Goal: Transaction & Acquisition: Book appointment/travel/reservation

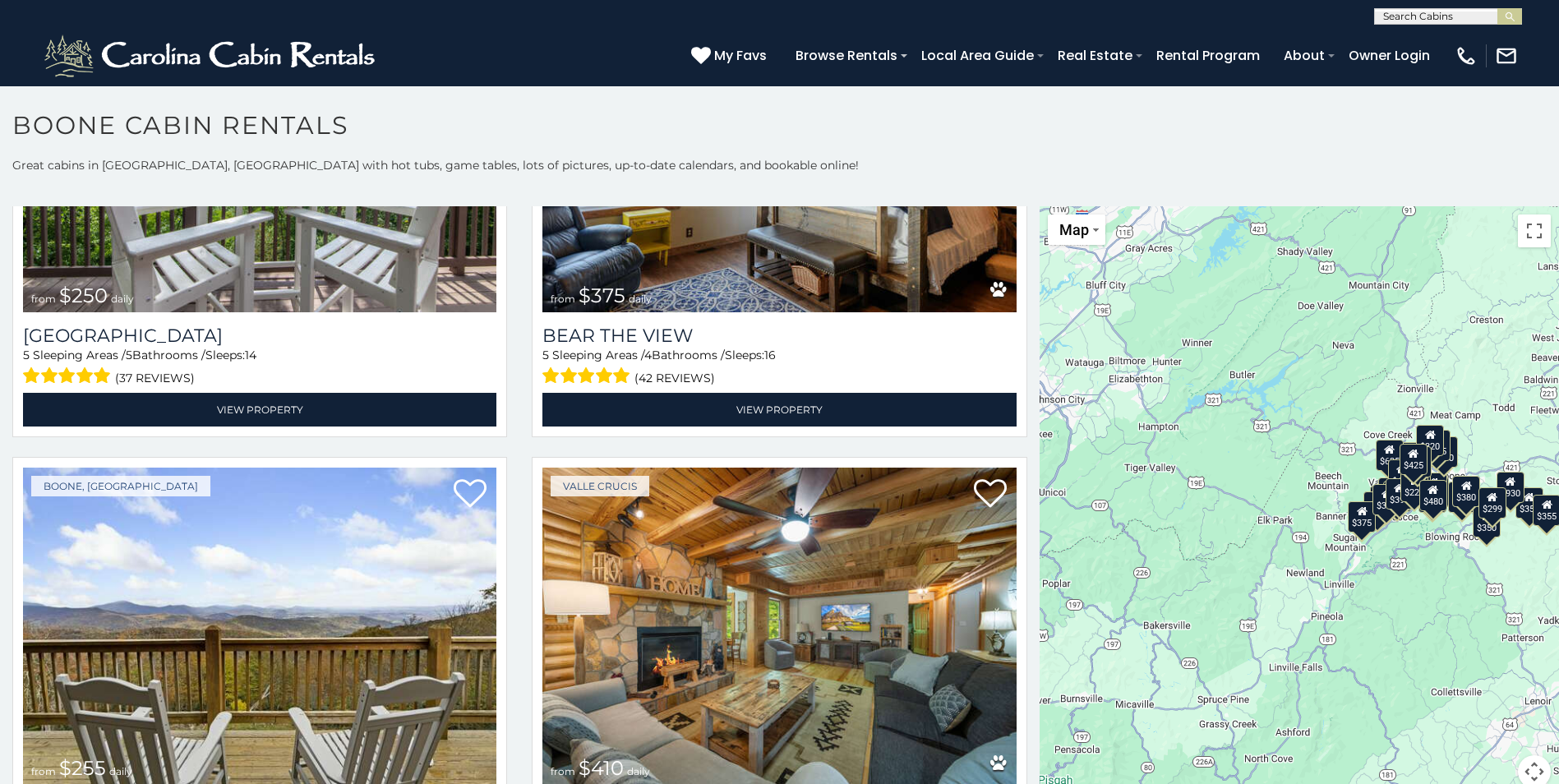
scroll to position [4108, 0]
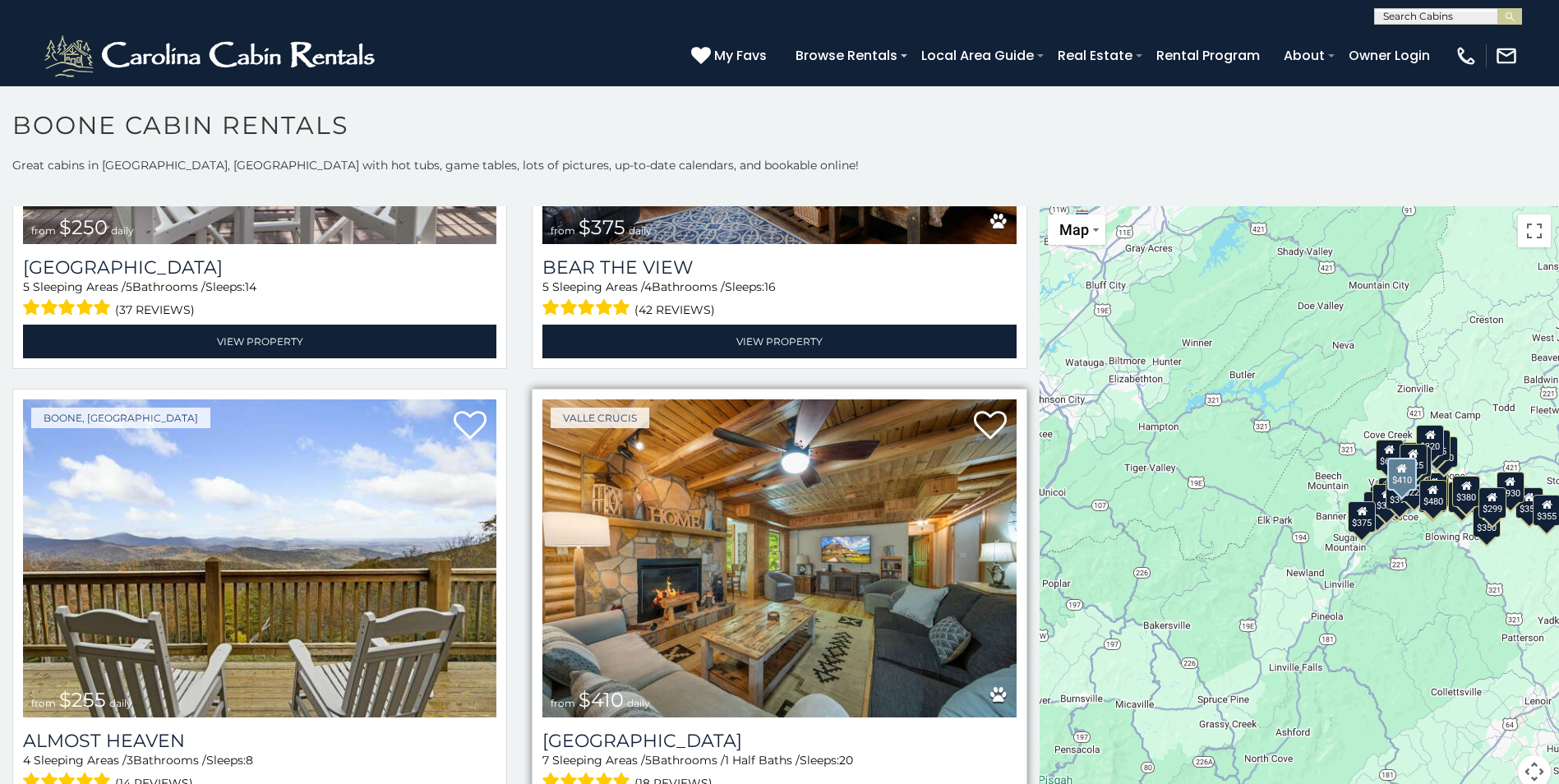
click at [716, 576] on img at bounding box center [779, 557] width 474 height 317
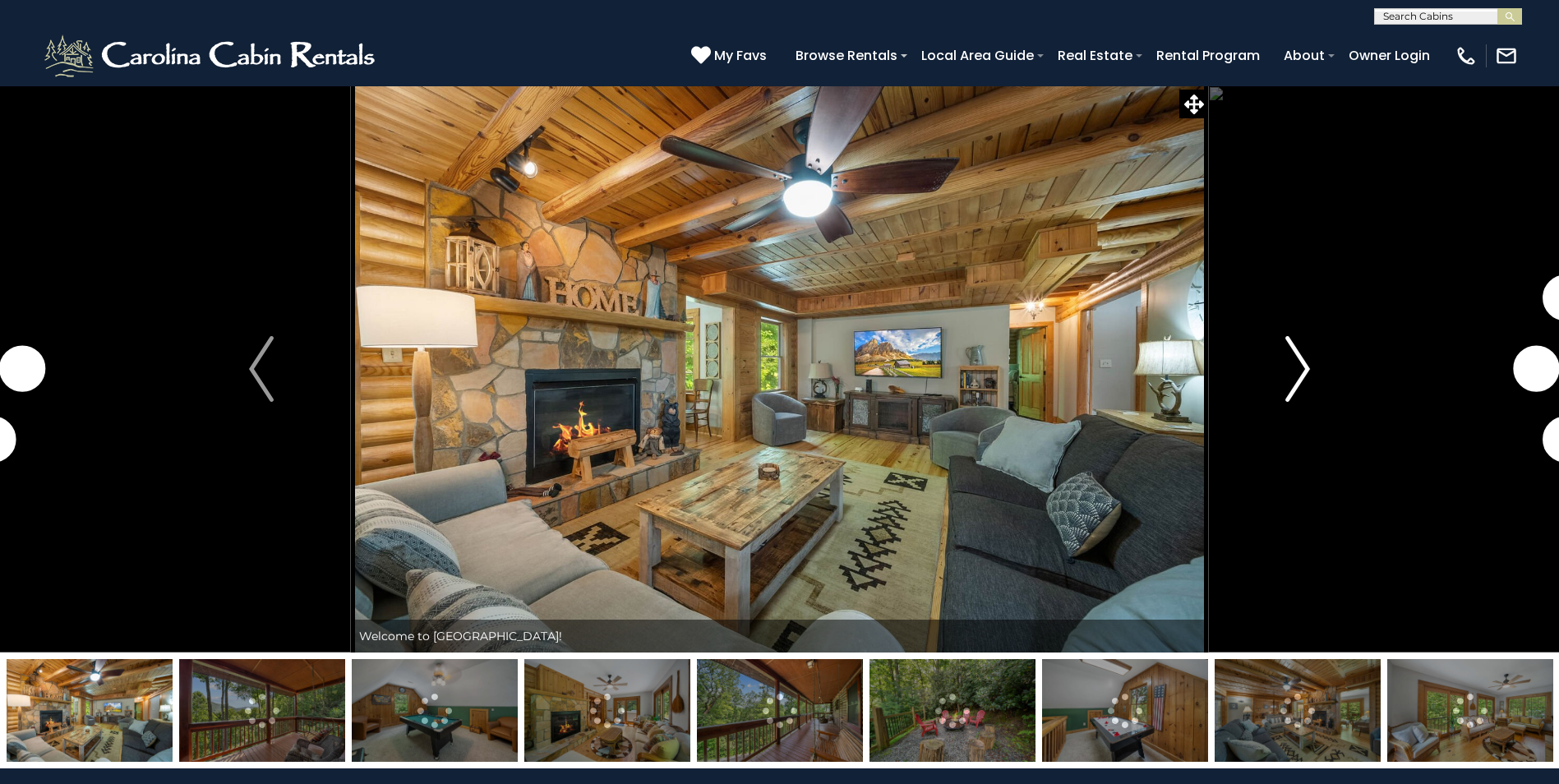
click at [1301, 374] on img "Next" at bounding box center [1298, 368] width 25 height 66
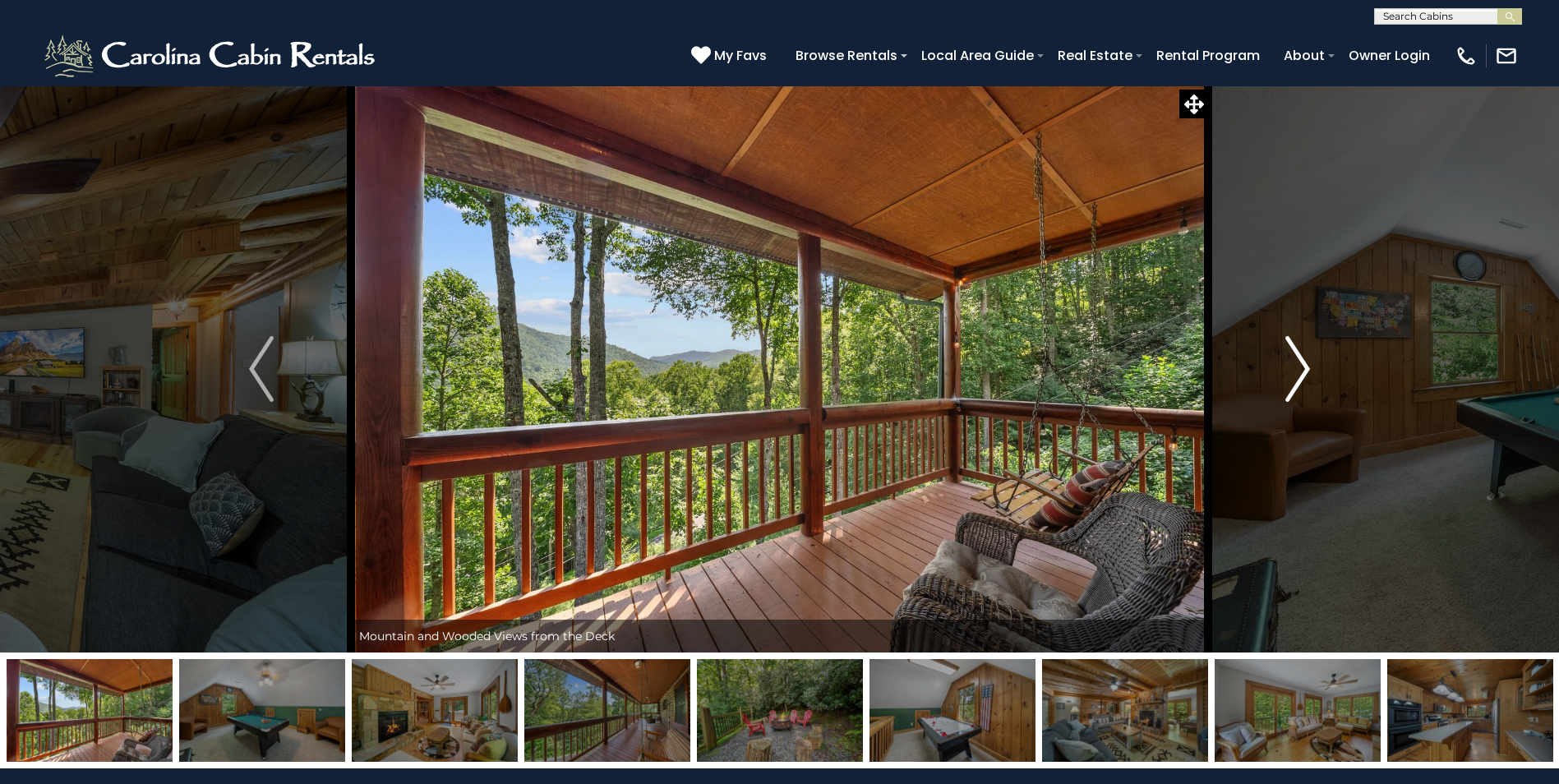
click at [1301, 374] on img "Next" at bounding box center [1298, 368] width 25 height 66
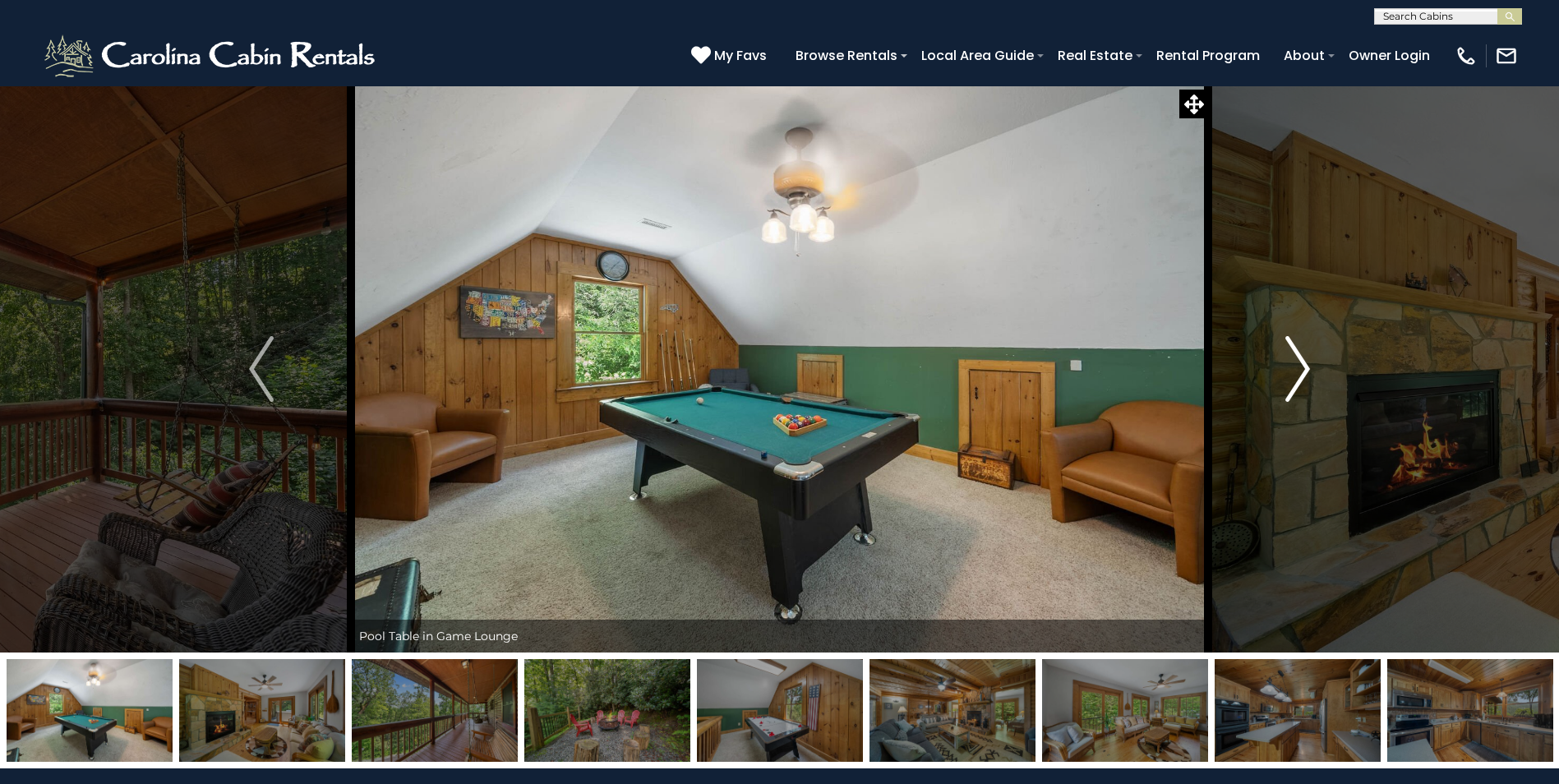
click at [1301, 374] on img "Next" at bounding box center [1298, 368] width 25 height 66
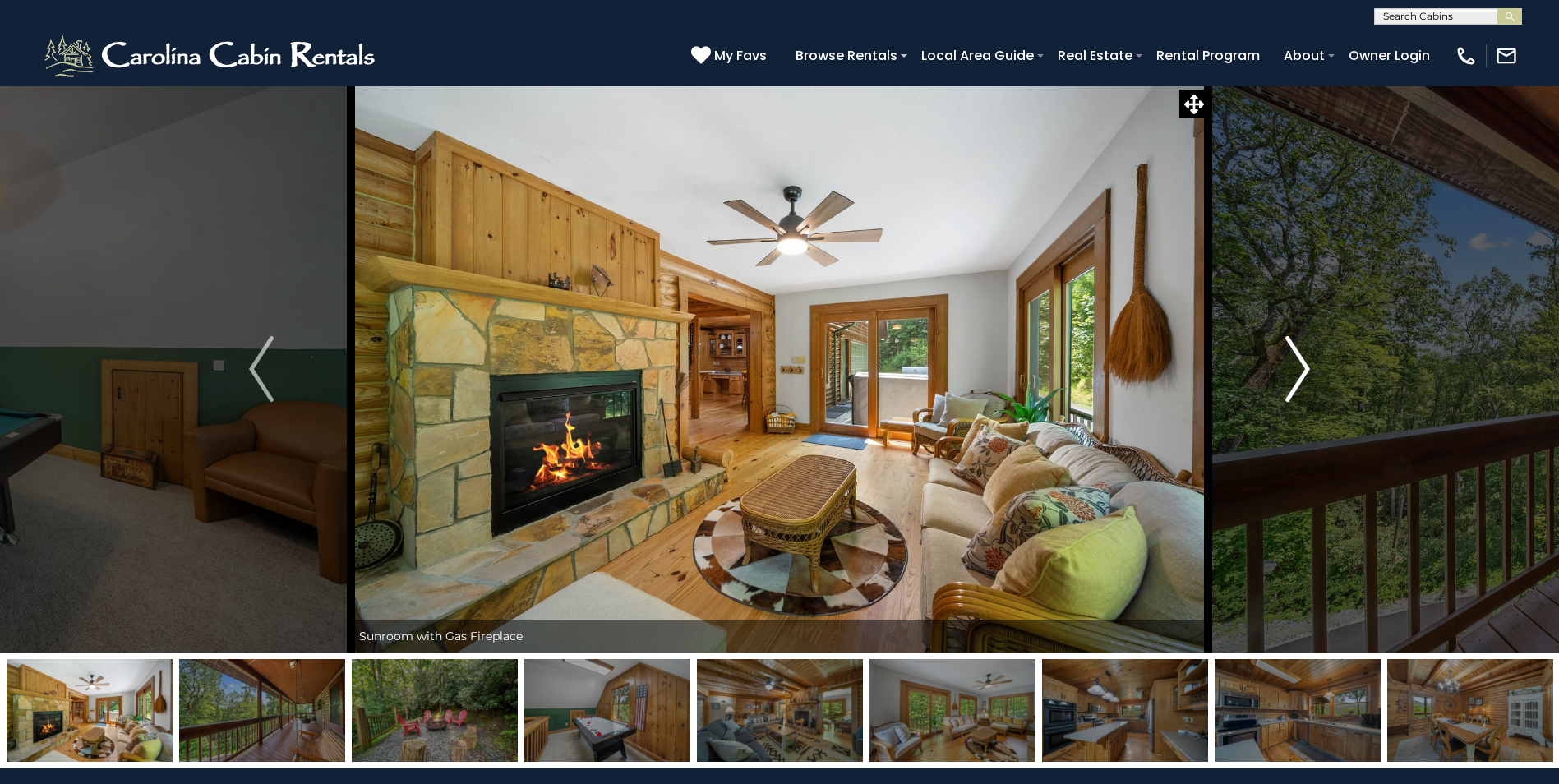
click at [1301, 374] on img "Next" at bounding box center [1298, 368] width 25 height 66
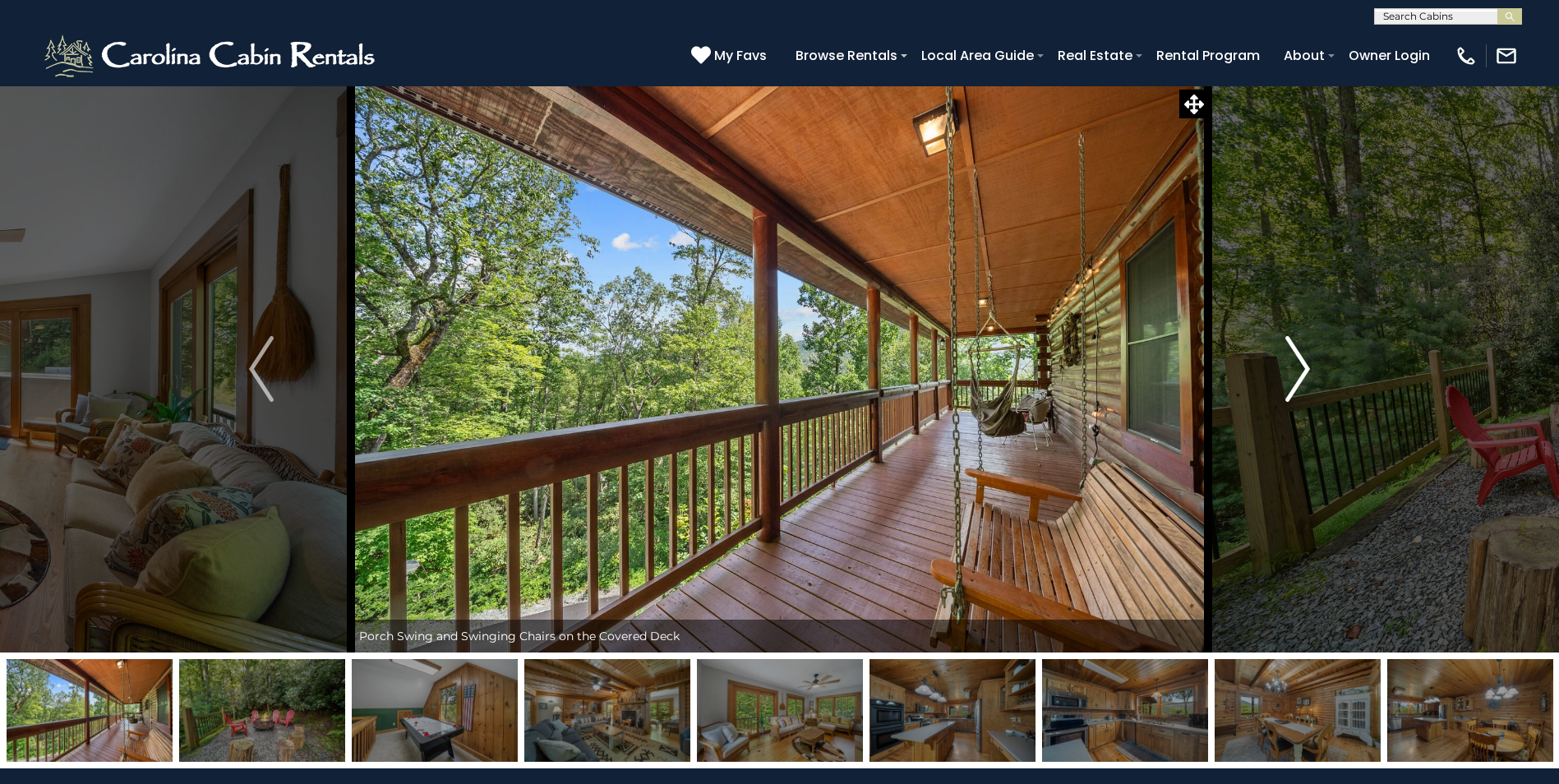
click at [1301, 374] on img "Next" at bounding box center [1298, 368] width 25 height 66
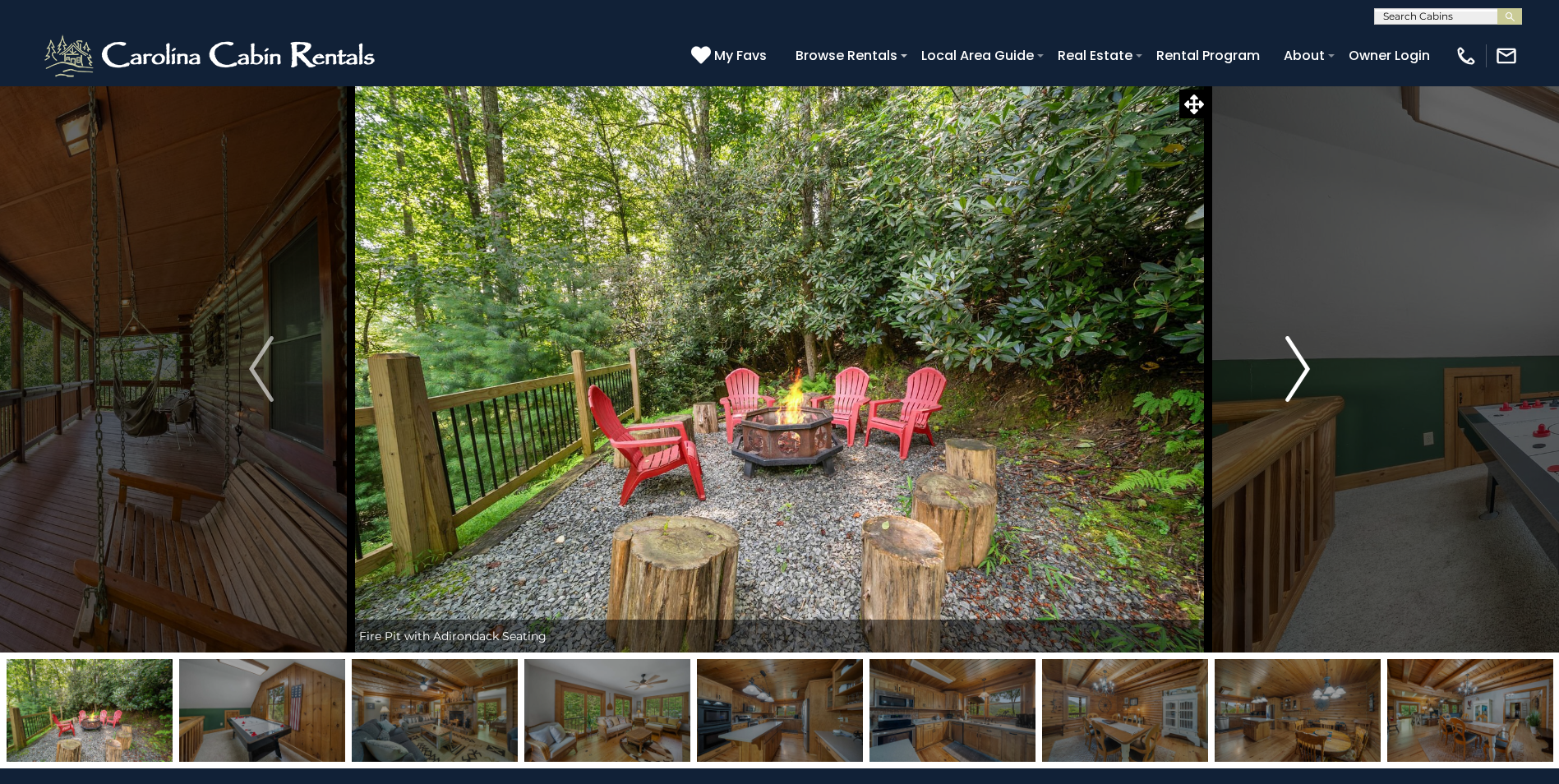
click at [1301, 374] on img "Next" at bounding box center [1298, 368] width 25 height 66
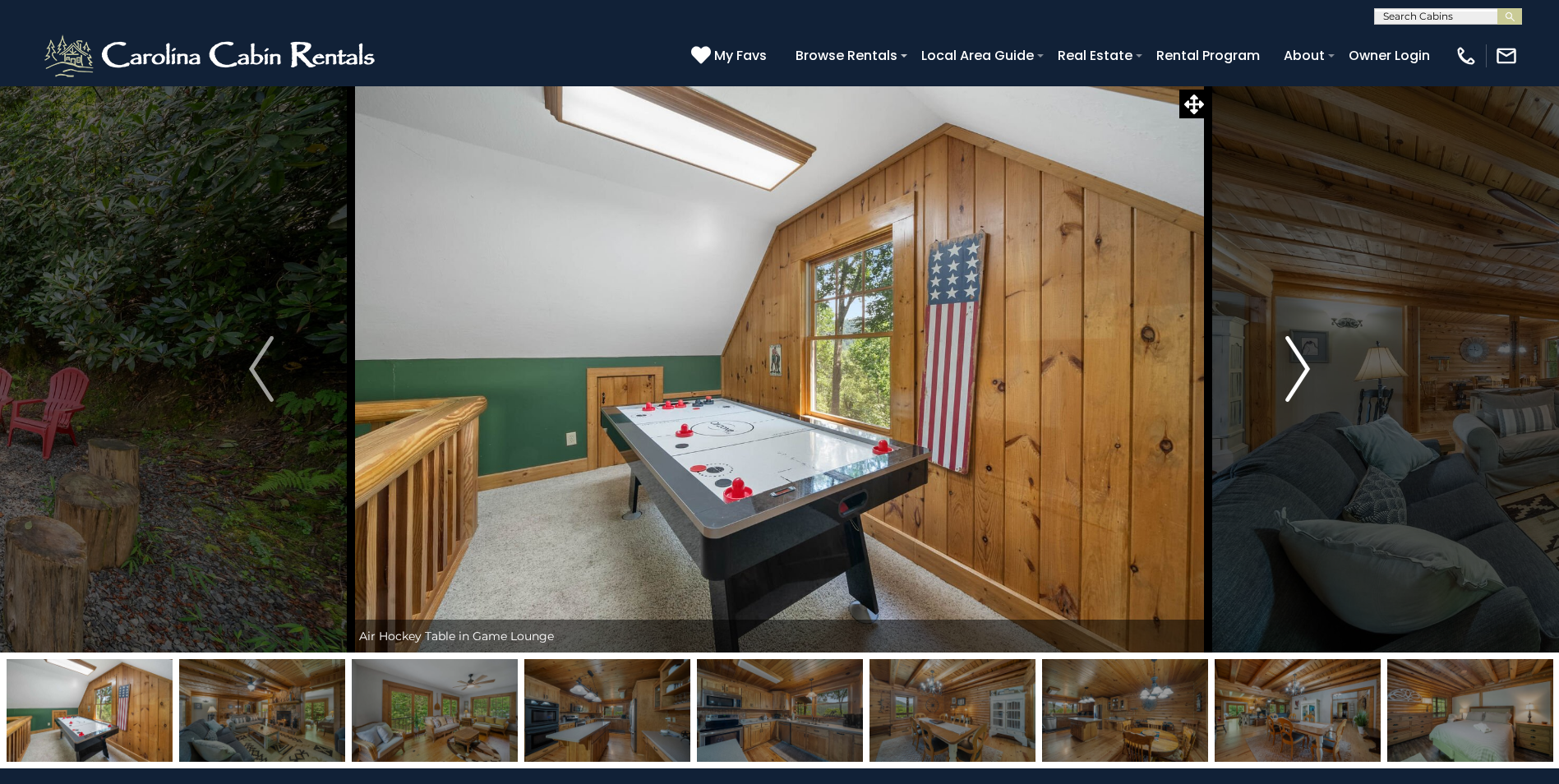
click at [1301, 374] on img "Next" at bounding box center [1298, 368] width 25 height 66
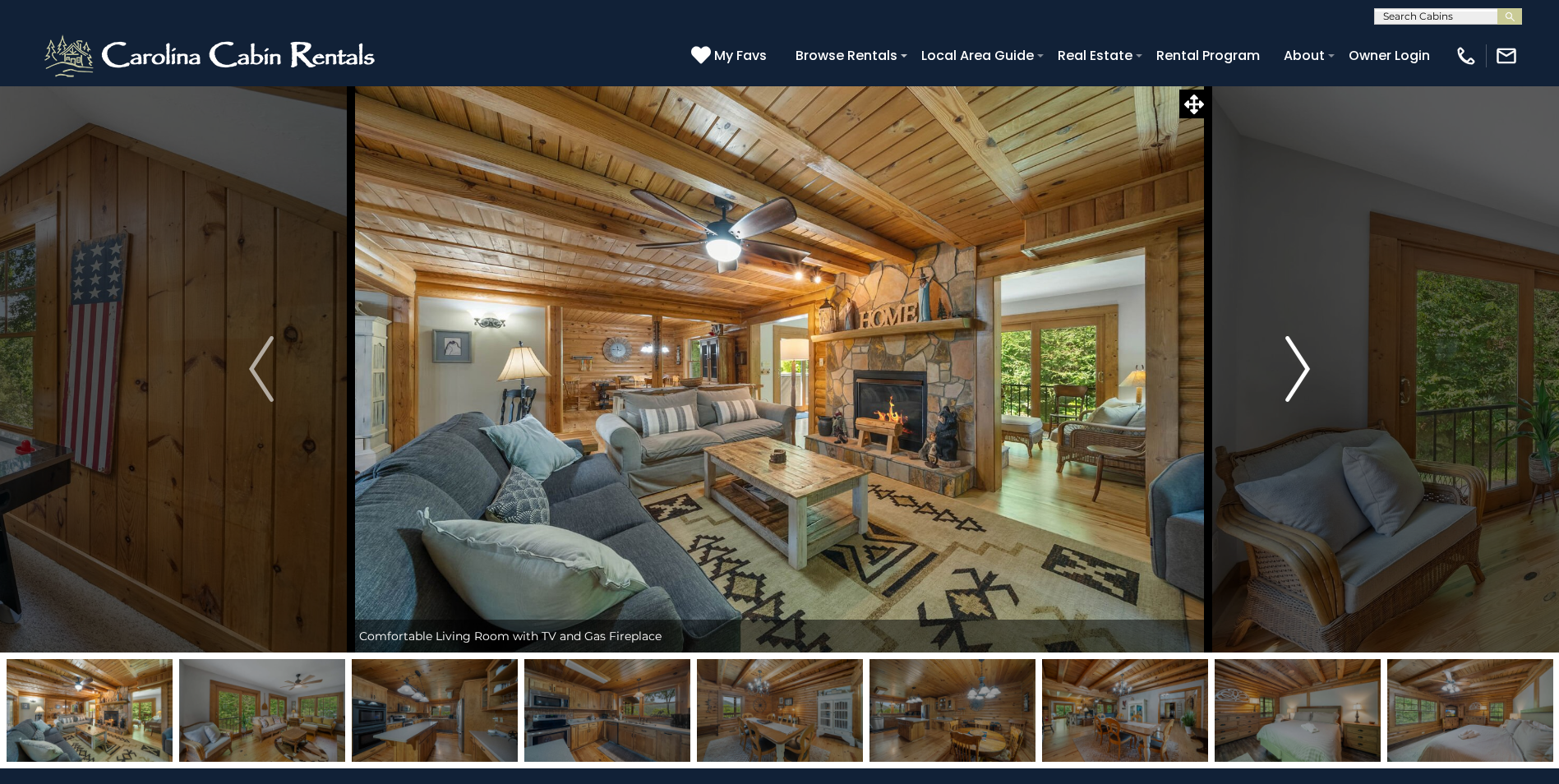
click at [1301, 374] on img "Next" at bounding box center [1298, 368] width 25 height 66
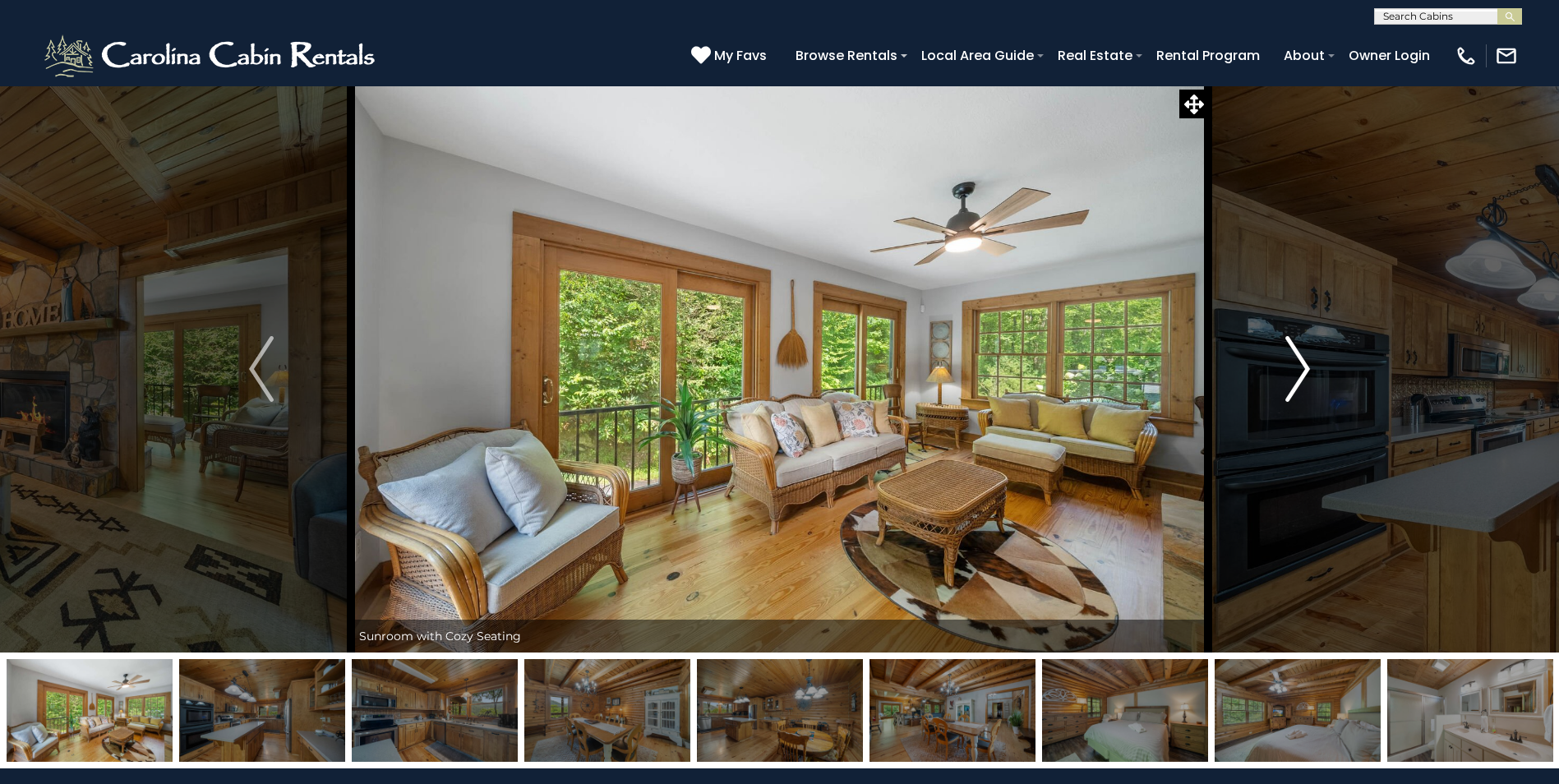
click at [1301, 374] on img "Next" at bounding box center [1298, 368] width 25 height 66
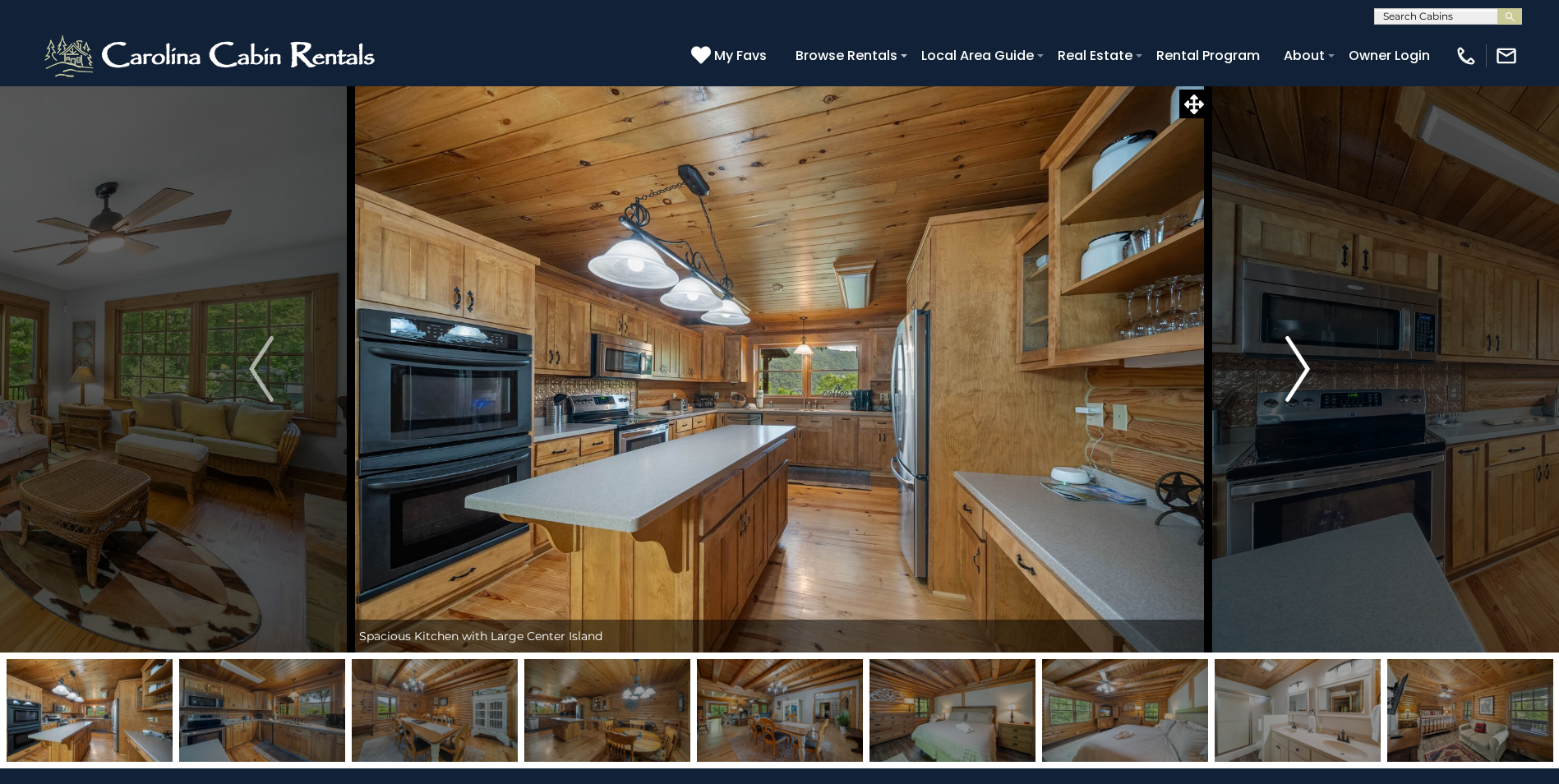
click at [1301, 374] on img "Next" at bounding box center [1298, 368] width 25 height 66
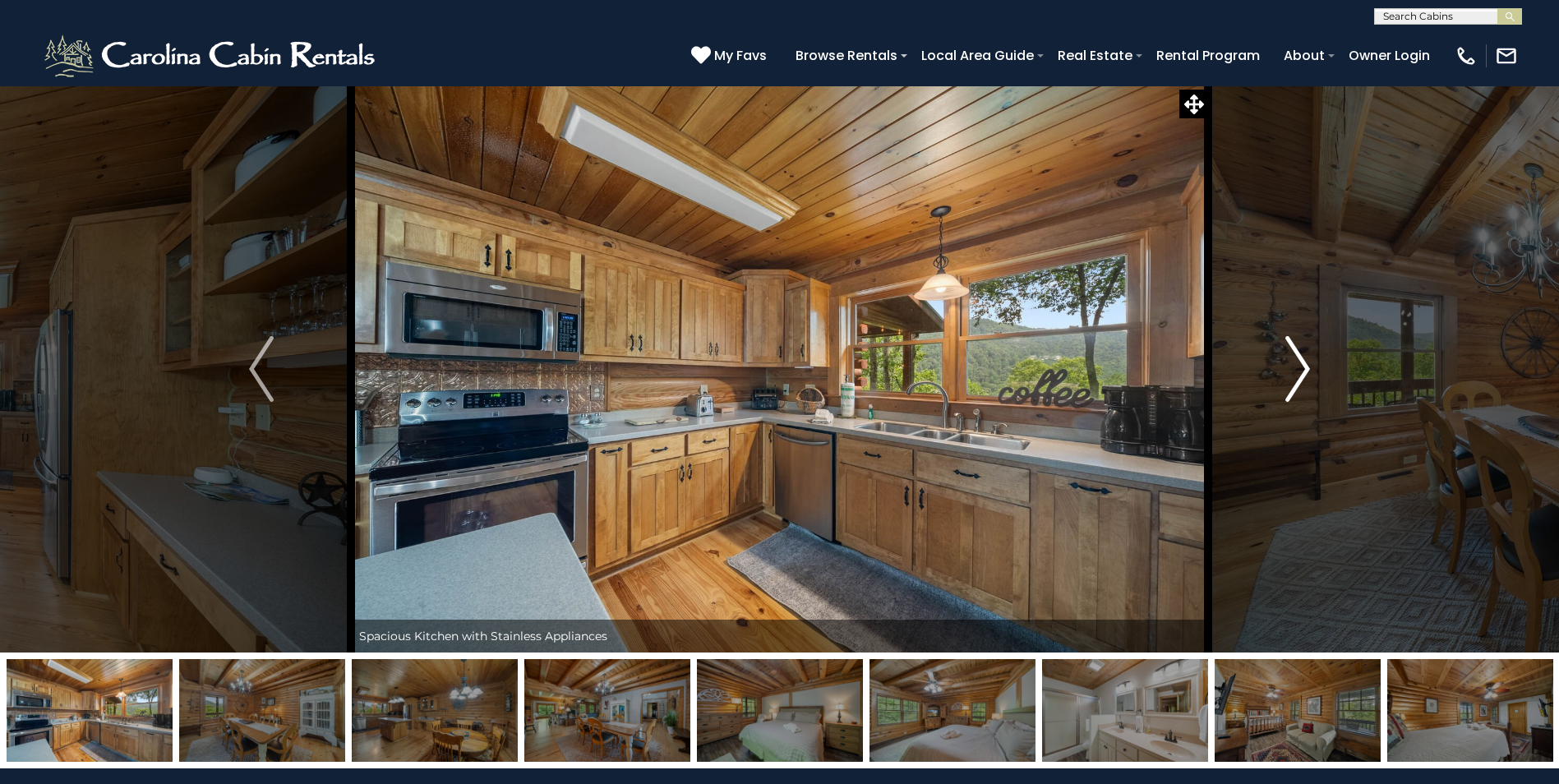
click at [1301, 374] on img "Next" at bounding box center [1298, 368] width 25 height 66
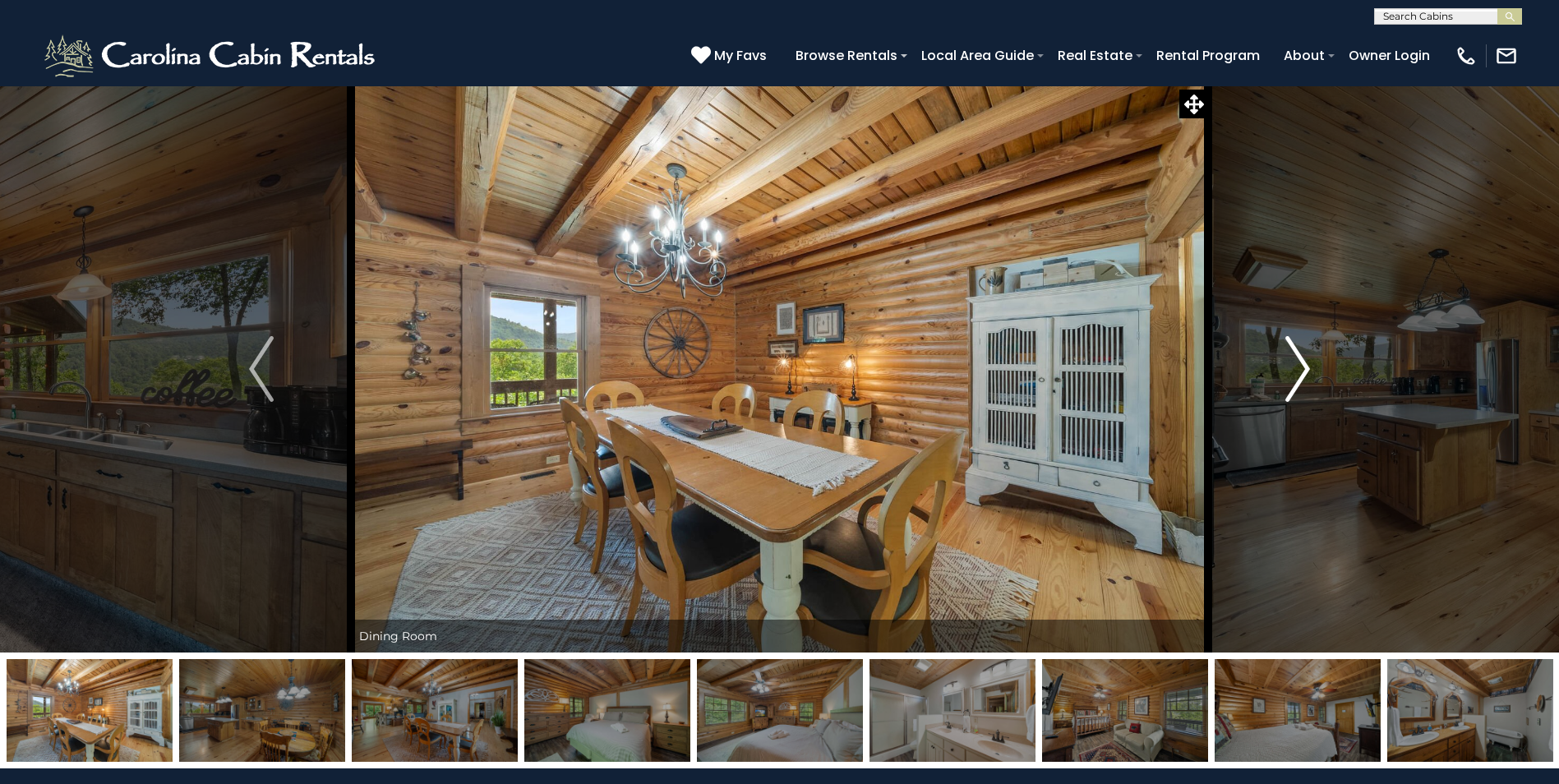
click at [1301, 374] on img "Next" at bounding box center [1298, 368] width 25 height 66
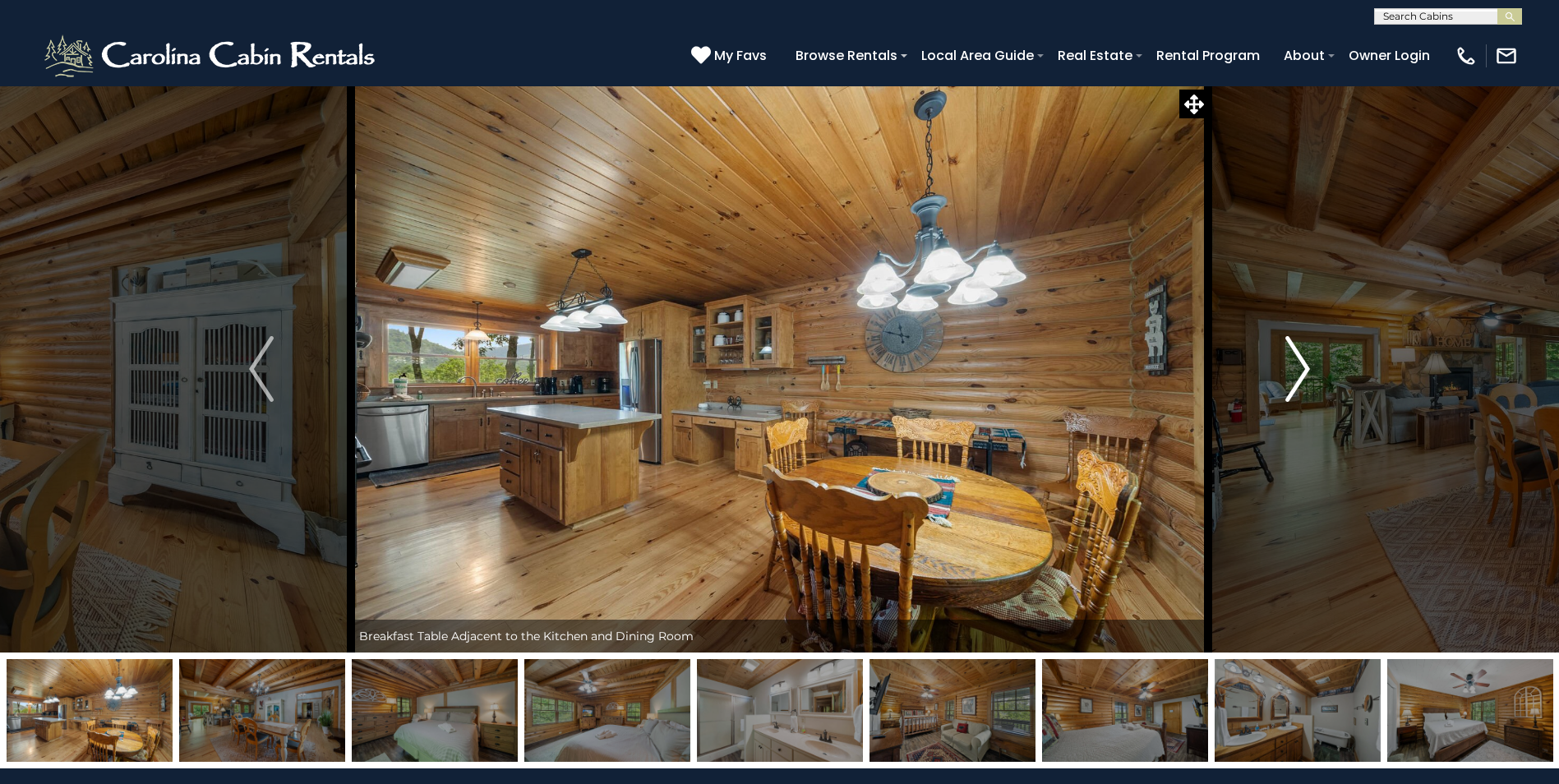
click at [1301, 374] on img "Next" at bounding box center [1298, 368] width 25 height 66
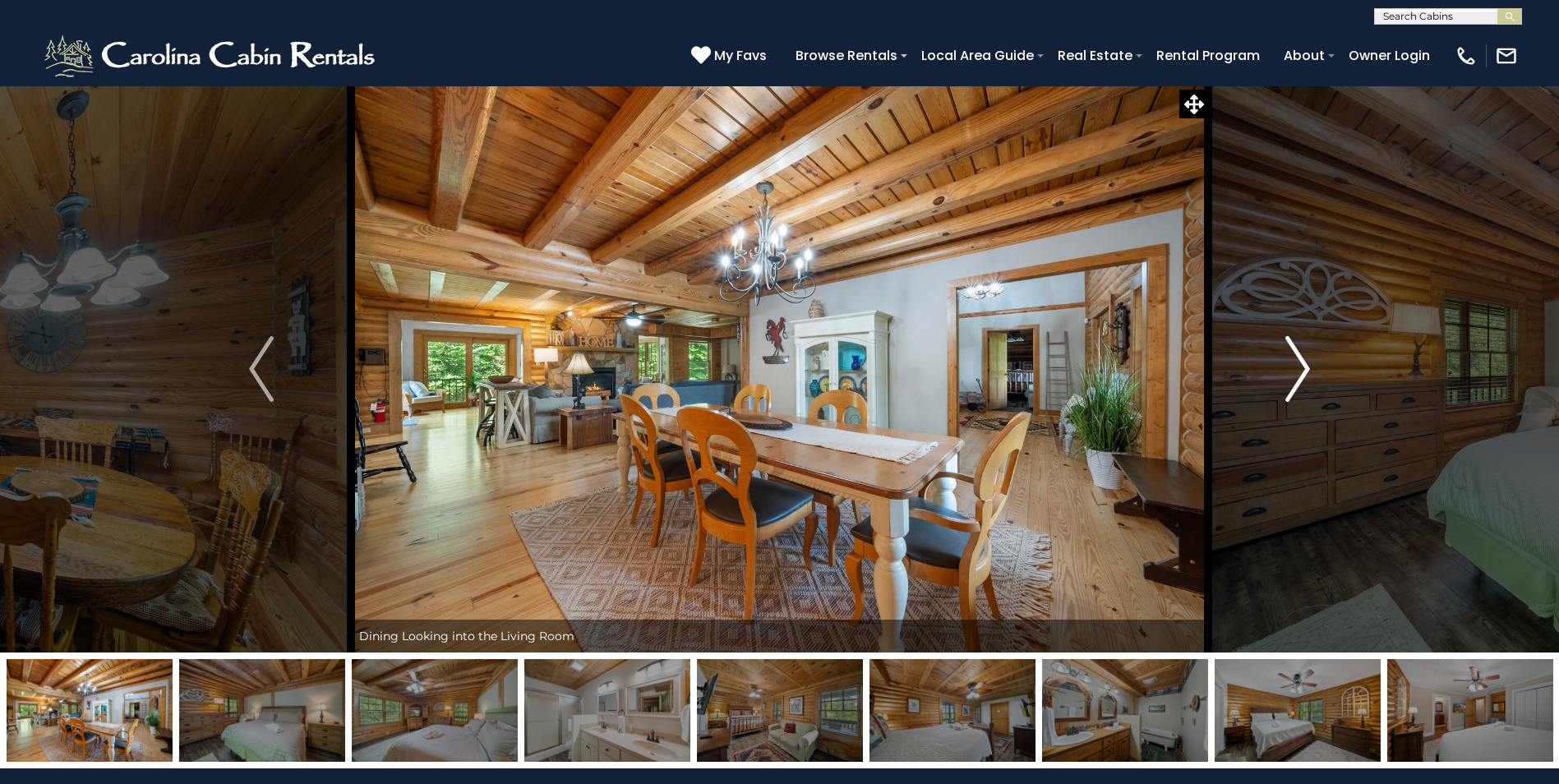
click at [1301, 374] on img "Next" at bounding box center [1298, 368] width 25 height 66
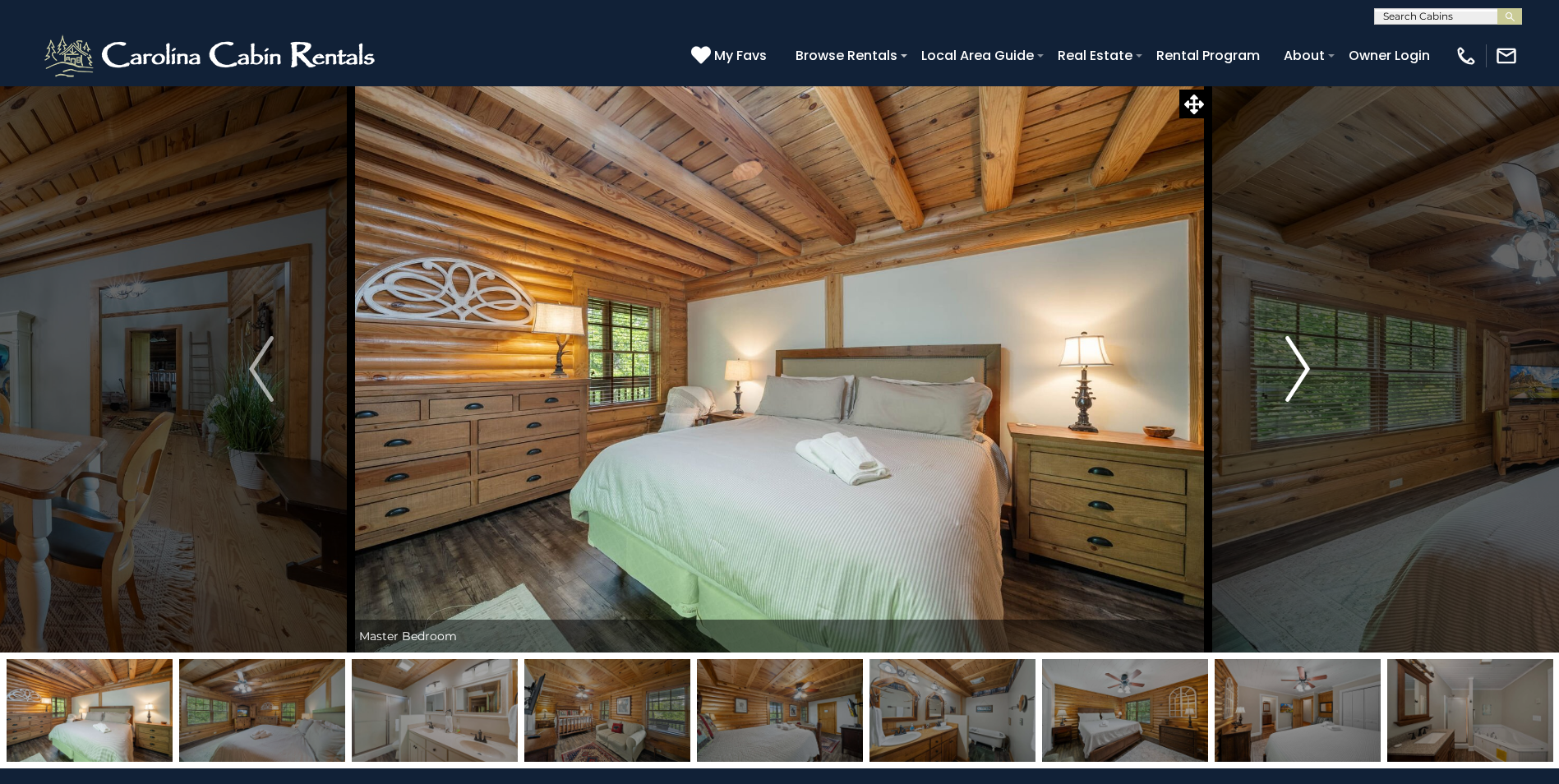
click at [1301, 374] on img "Next" at bounding box center [1298, 368] width 25 height 66
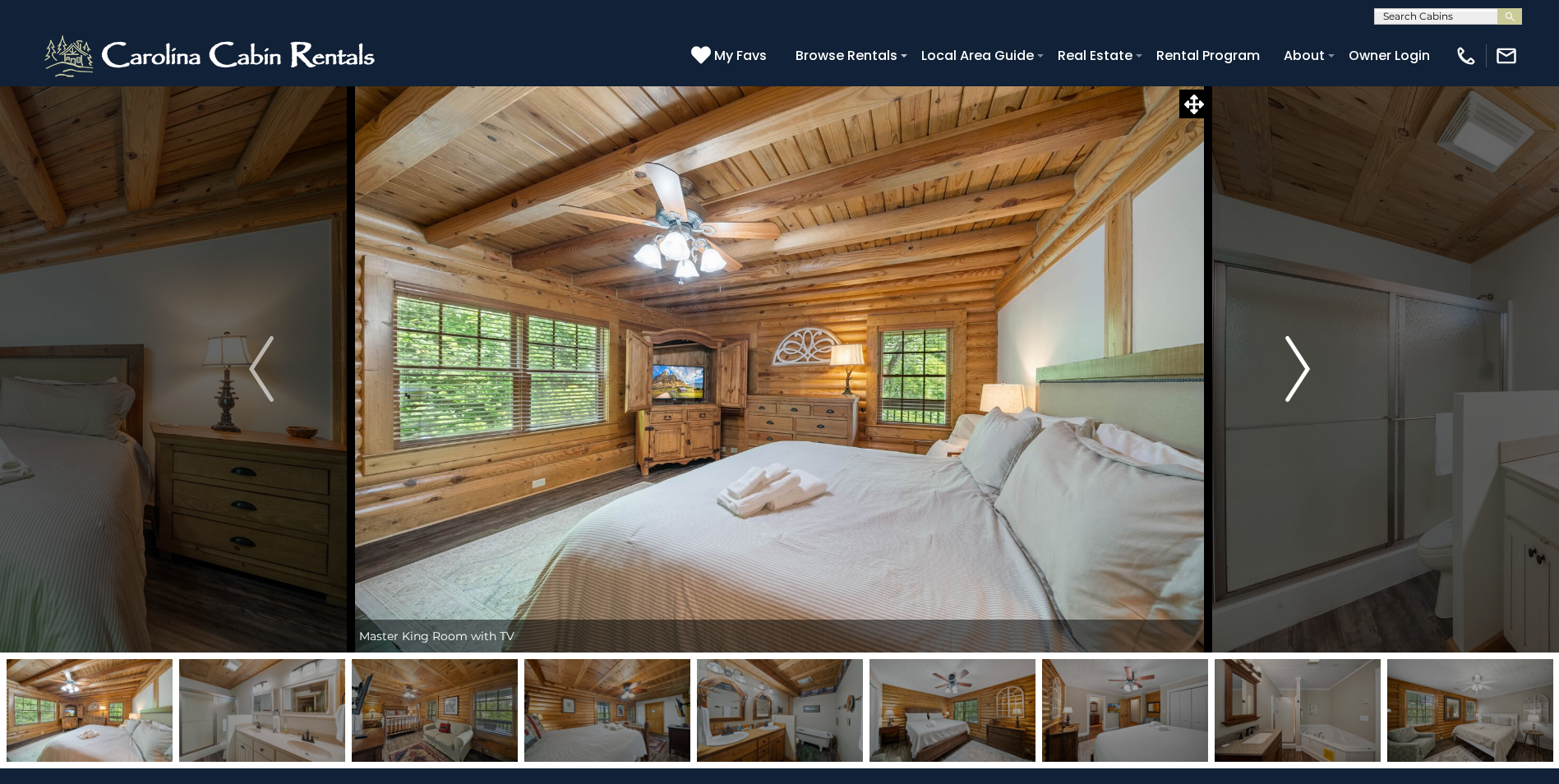
click at [1301, 374] on img "Next" at bounding box center [1298, 368] width 25 height 66
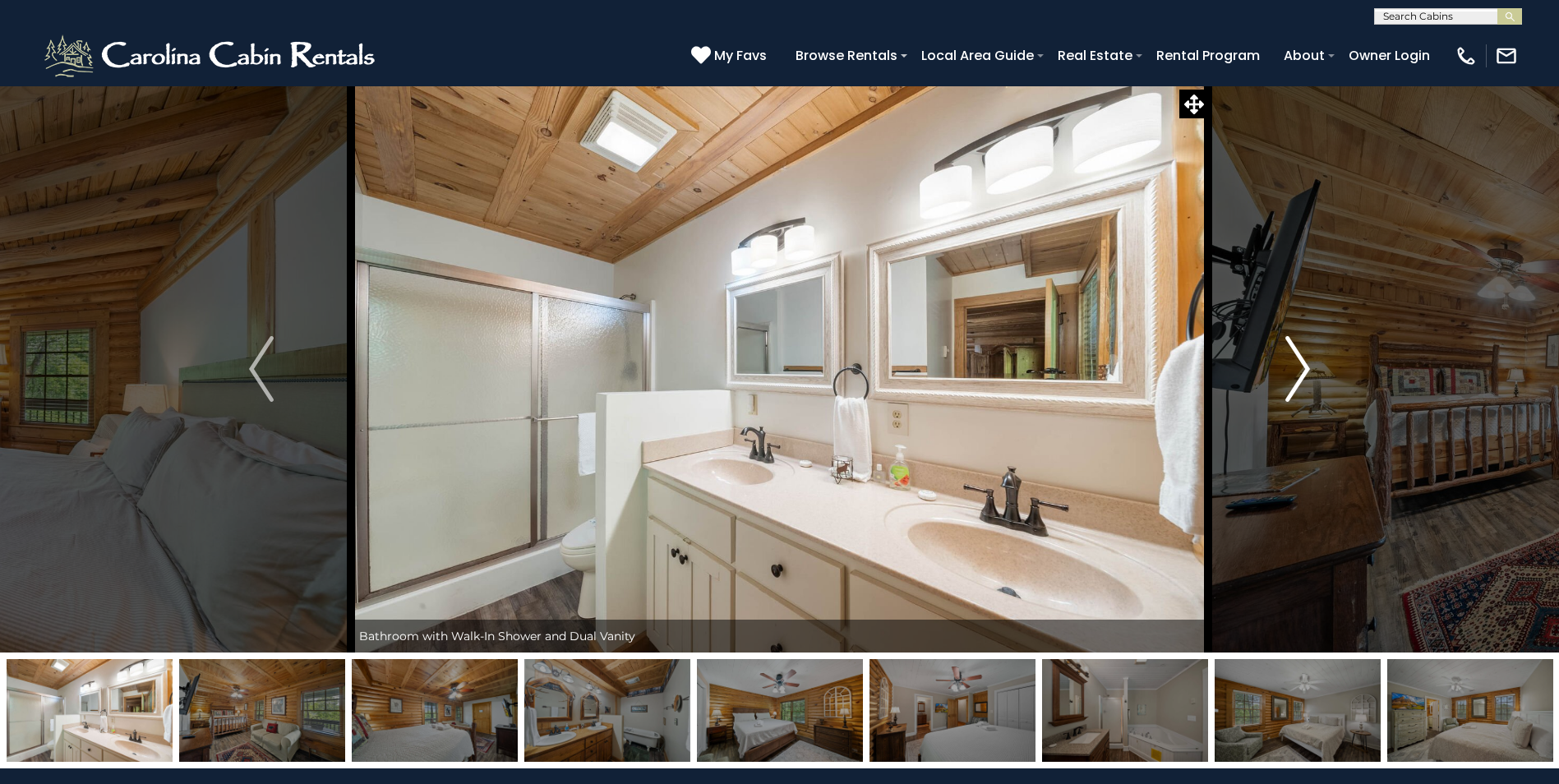
click at [1301, 374] on img "Next" at bounding box center [1298, 368] width 25 height 66
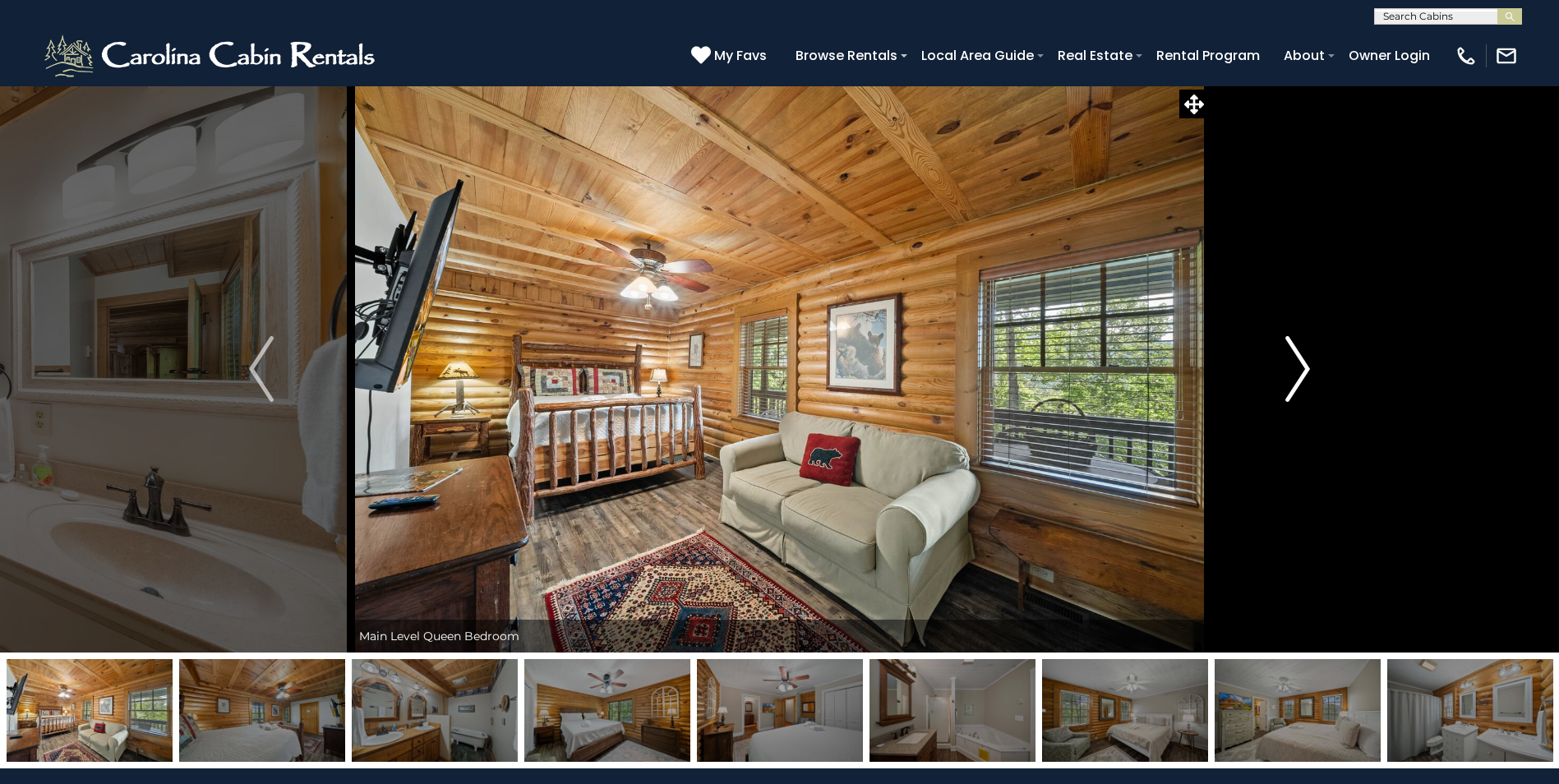
click at [1301, 374] on img "Next" at bounding box center [1298, 368] width 25 height 66
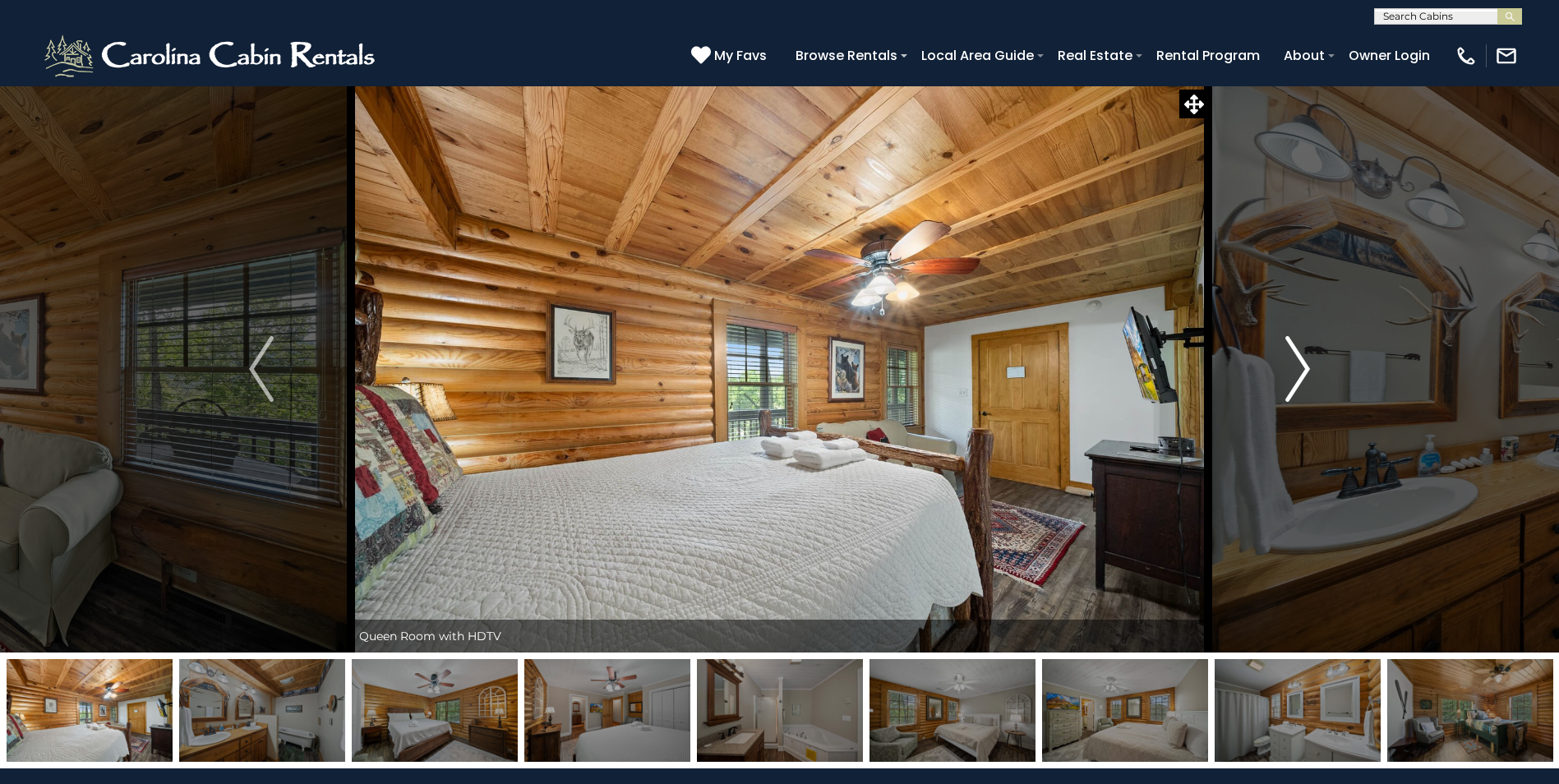
click at [1301, 374] on img "Next" at bounding box center [1298, 368] width 25 height 66
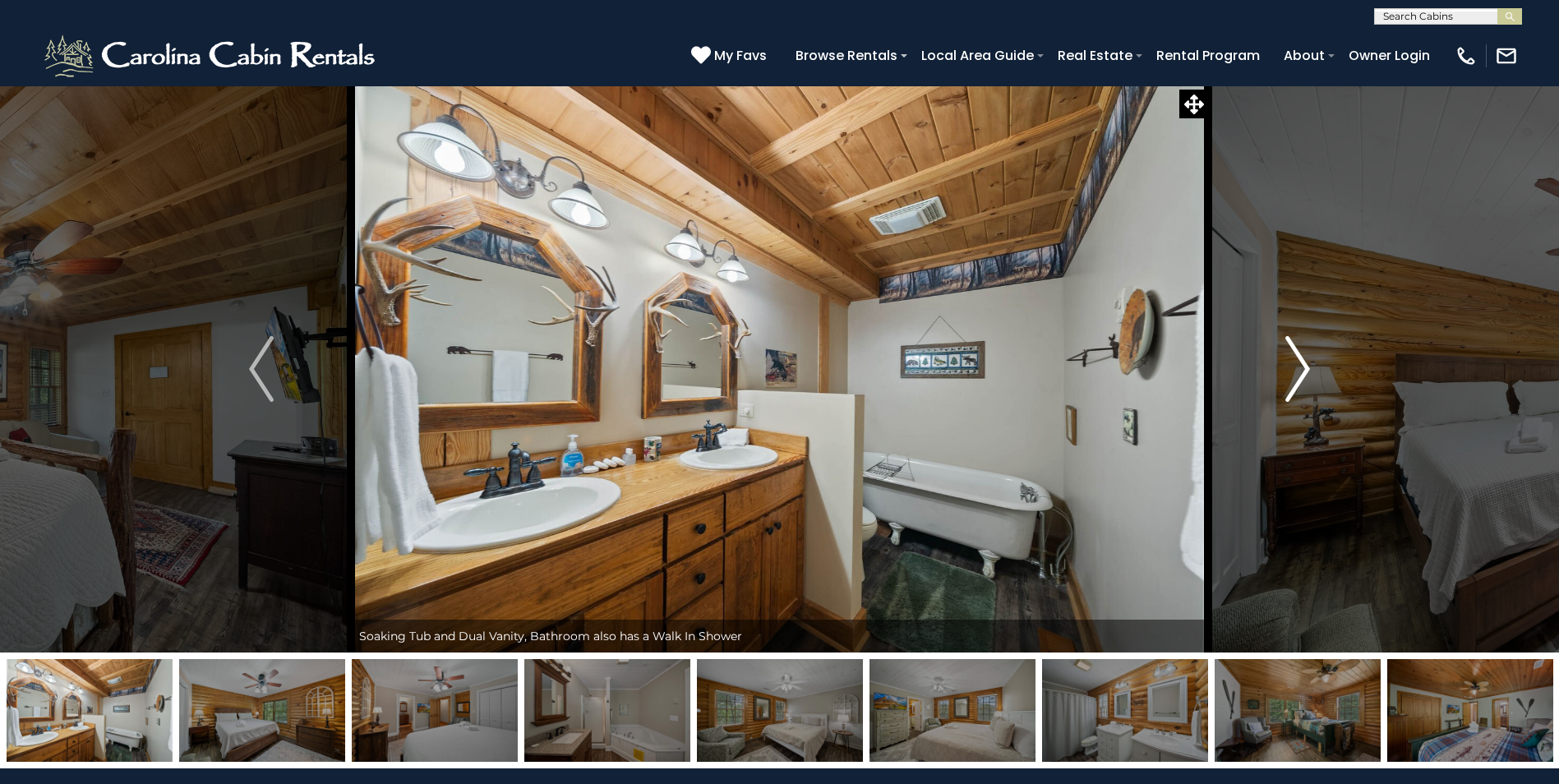
click at [1301, 374] on img "Next" at bounding box center [1298, 368] width 25 height 66
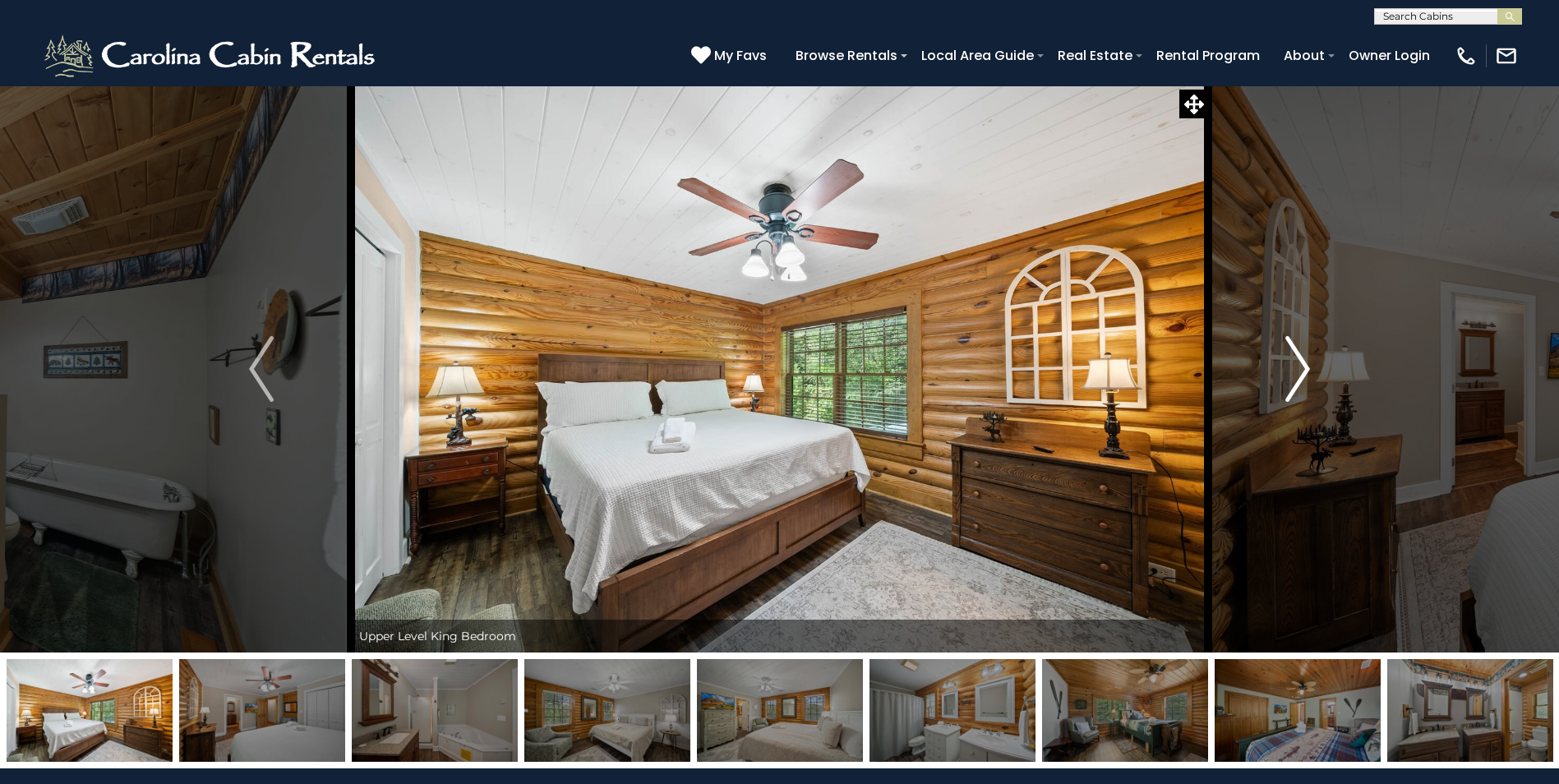
click at [1301, 374] on img "Next" at bounding box center [1298, 368] width 25 height 66
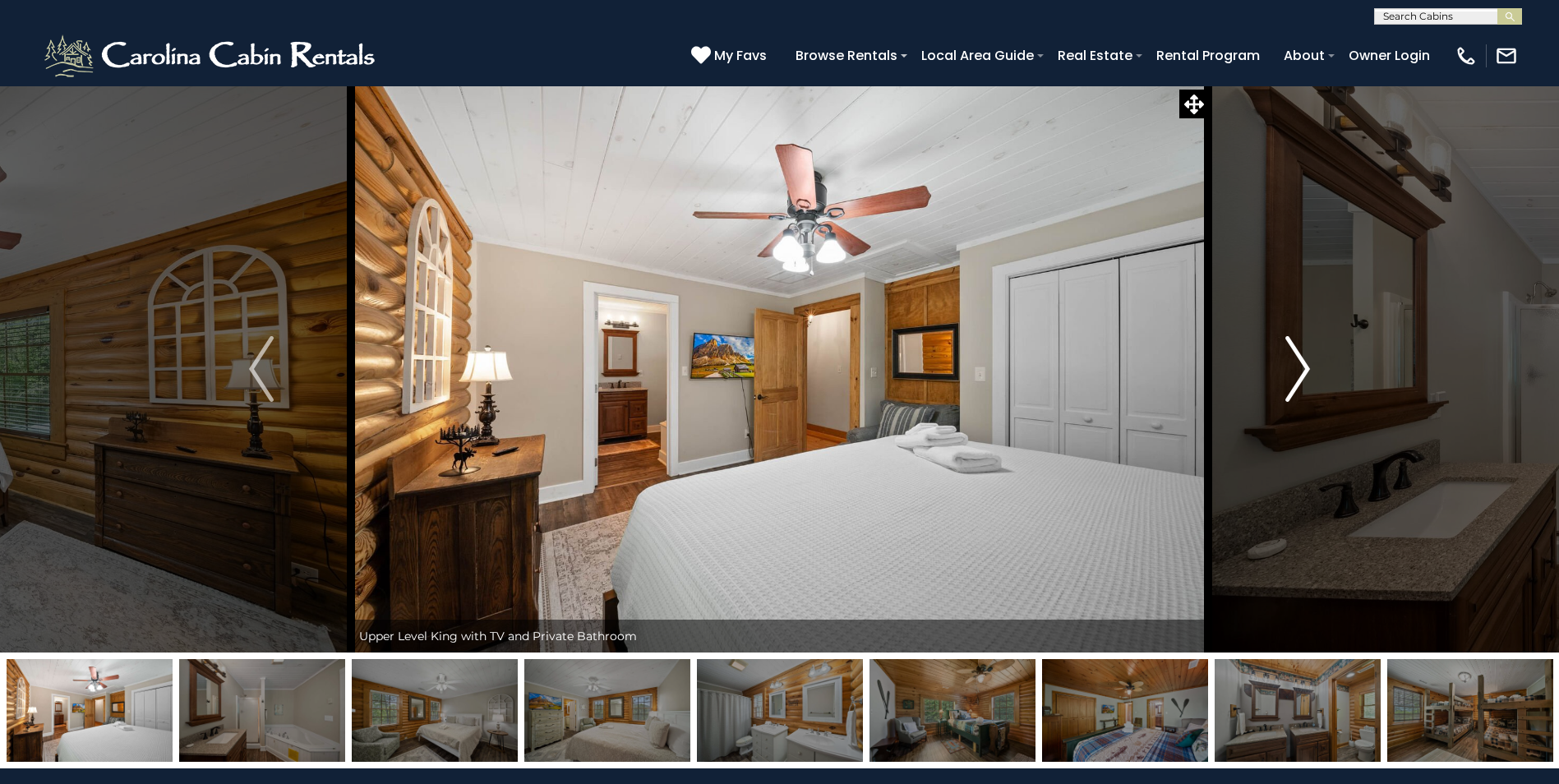
click at [1301, 374] on img "Next" at bounding box center [1298, 368] width 25 height 66
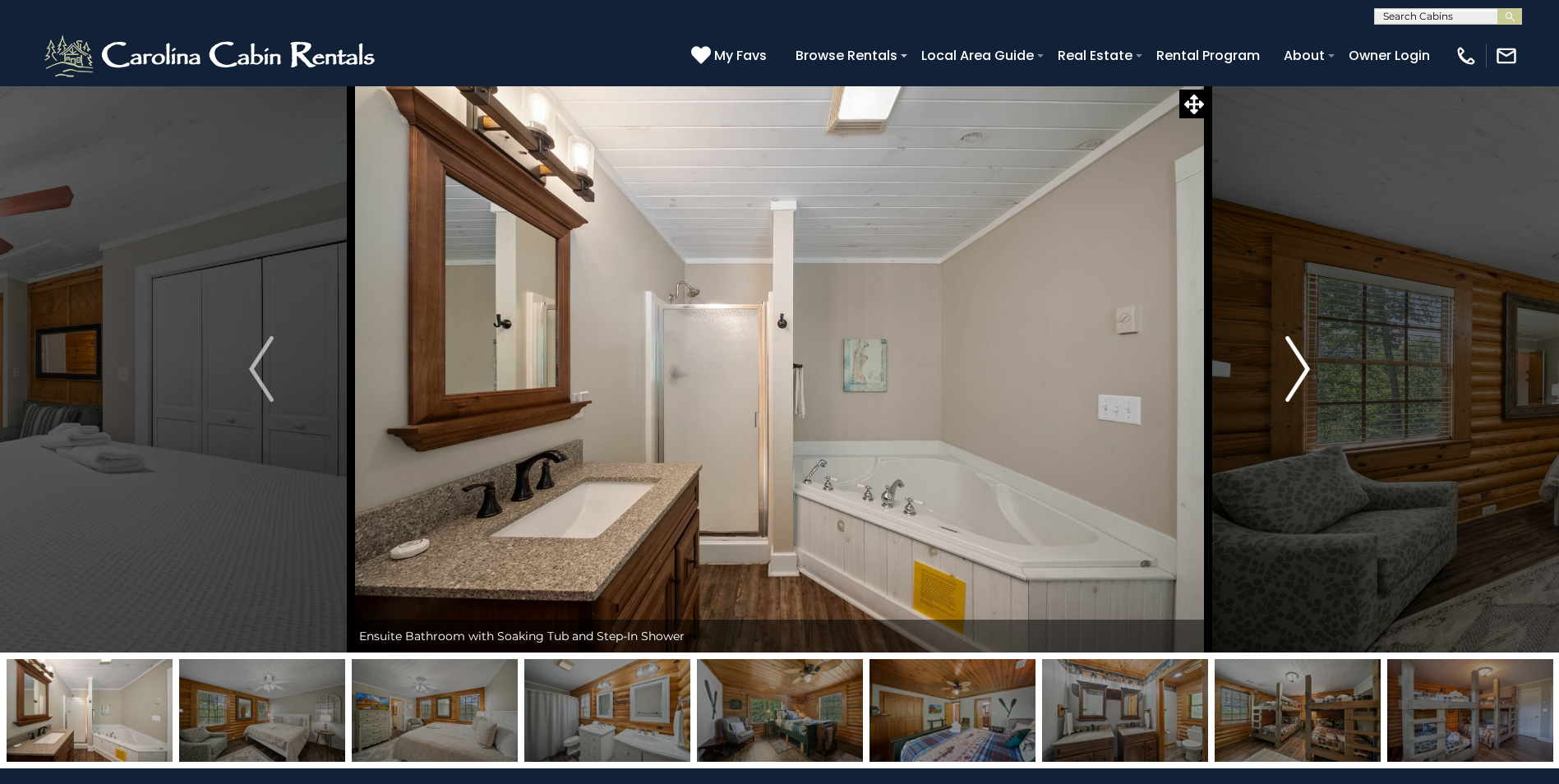
click at [1301, 374] on img "Next" at bounding box center [1298, 368] width 25 height 66
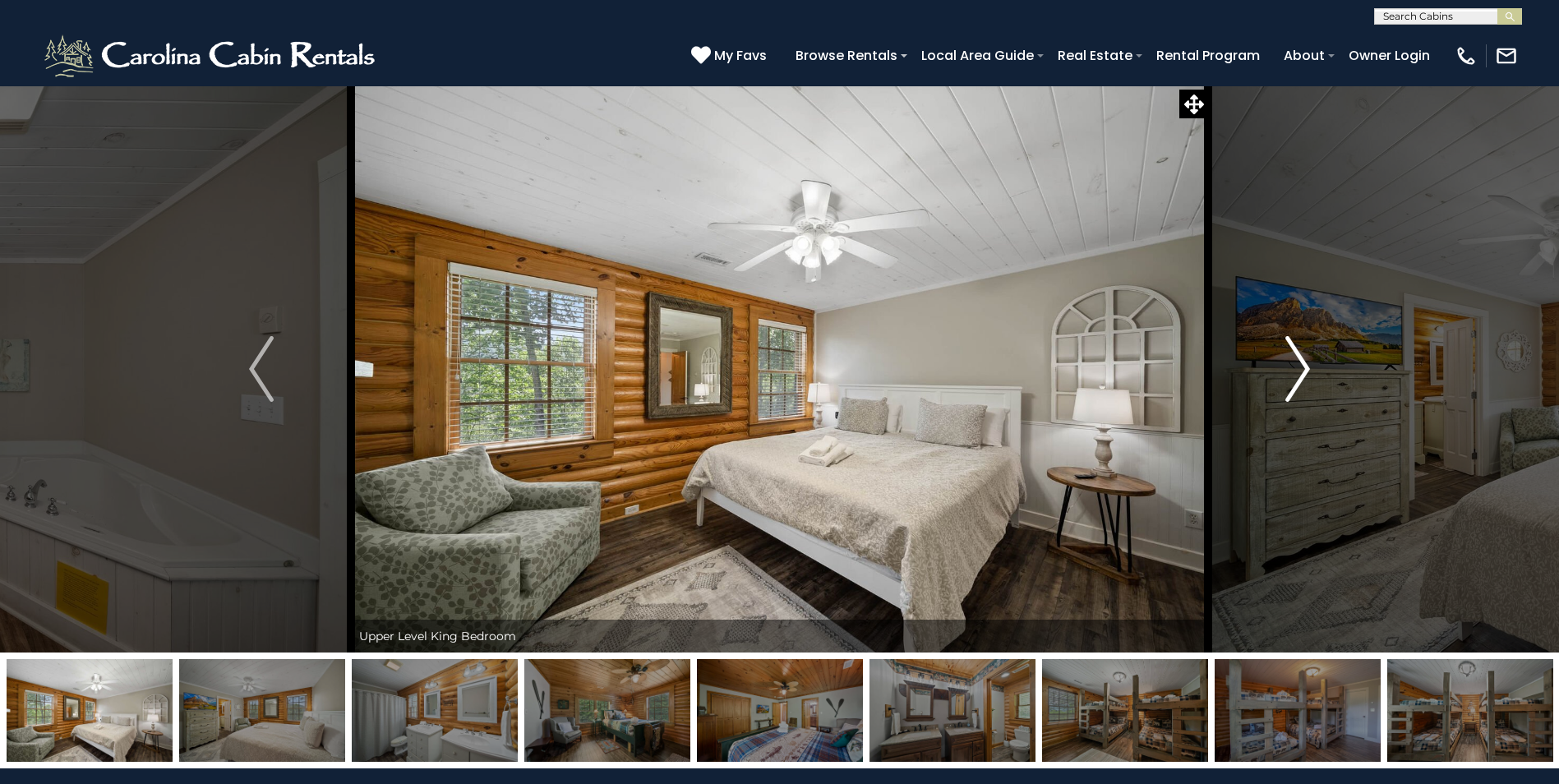
click at [1301, 374] on img "Next" at bounding box center [1298, 368] width 25 height 66
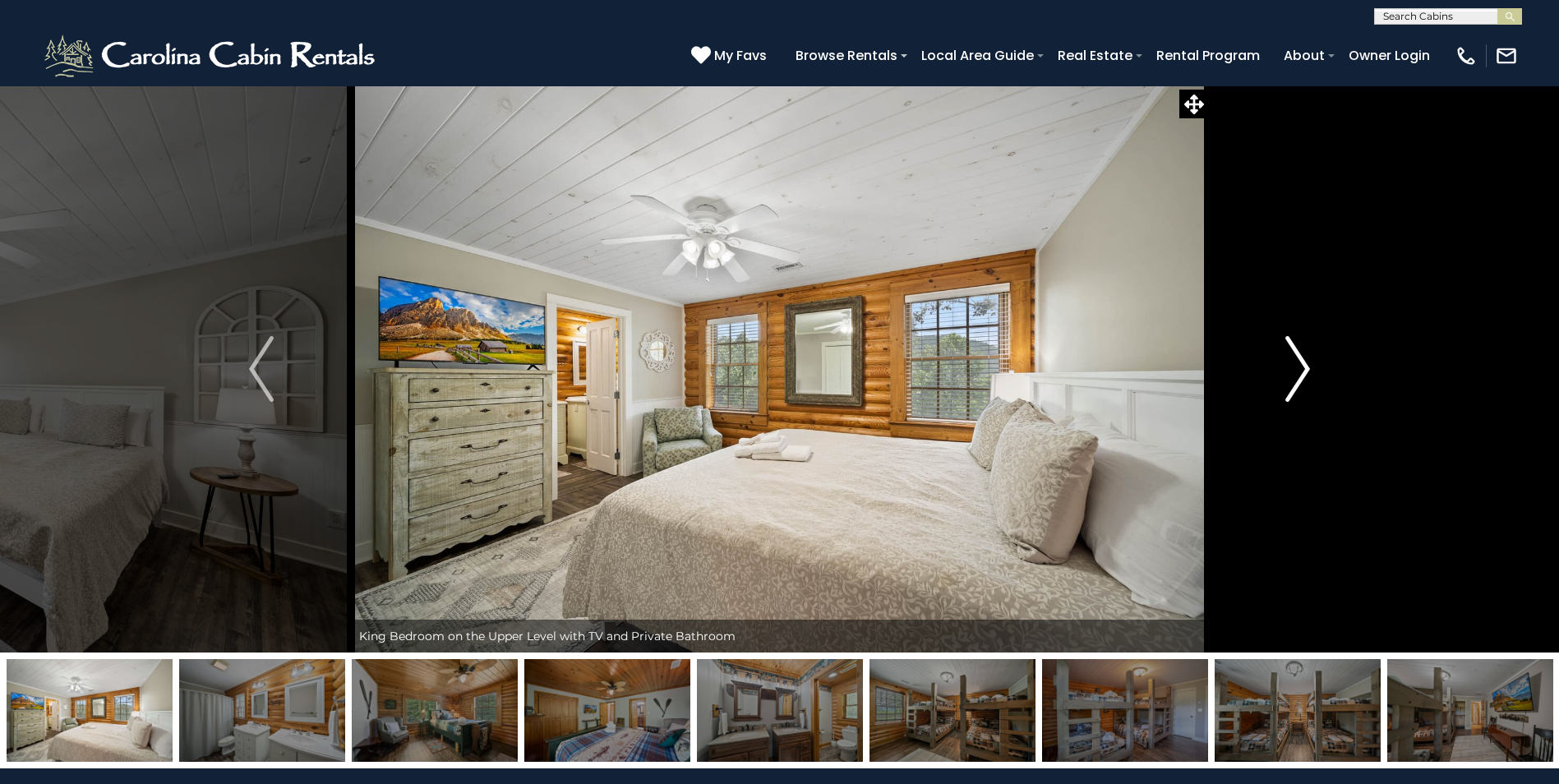
click at [1301, 374] on img "Next" at bounding box center [1298, 368] width 25 height 66
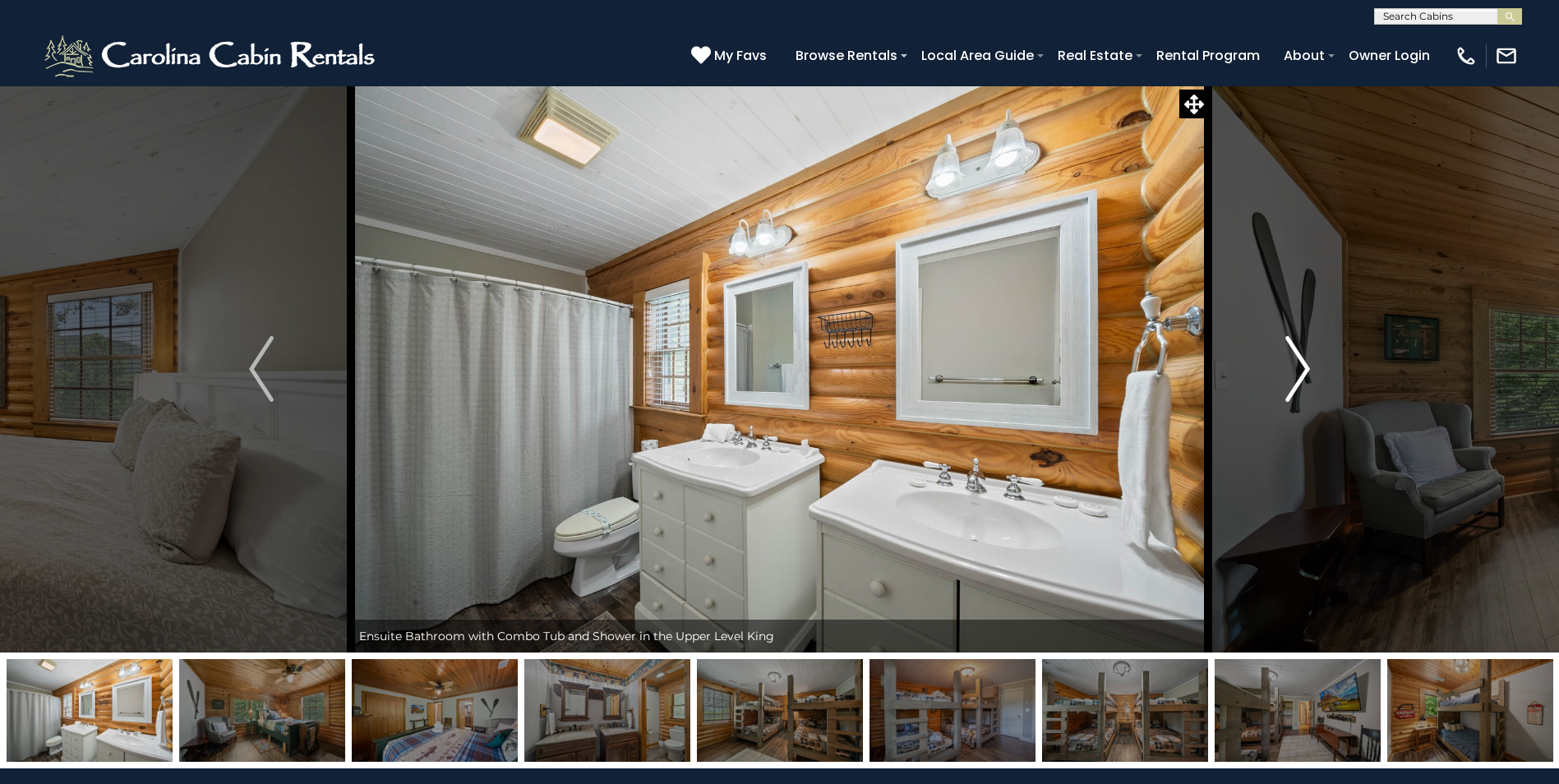
click at [1301, 374] on img "Next" at bounding box center [1298, 368] width 25 height 66
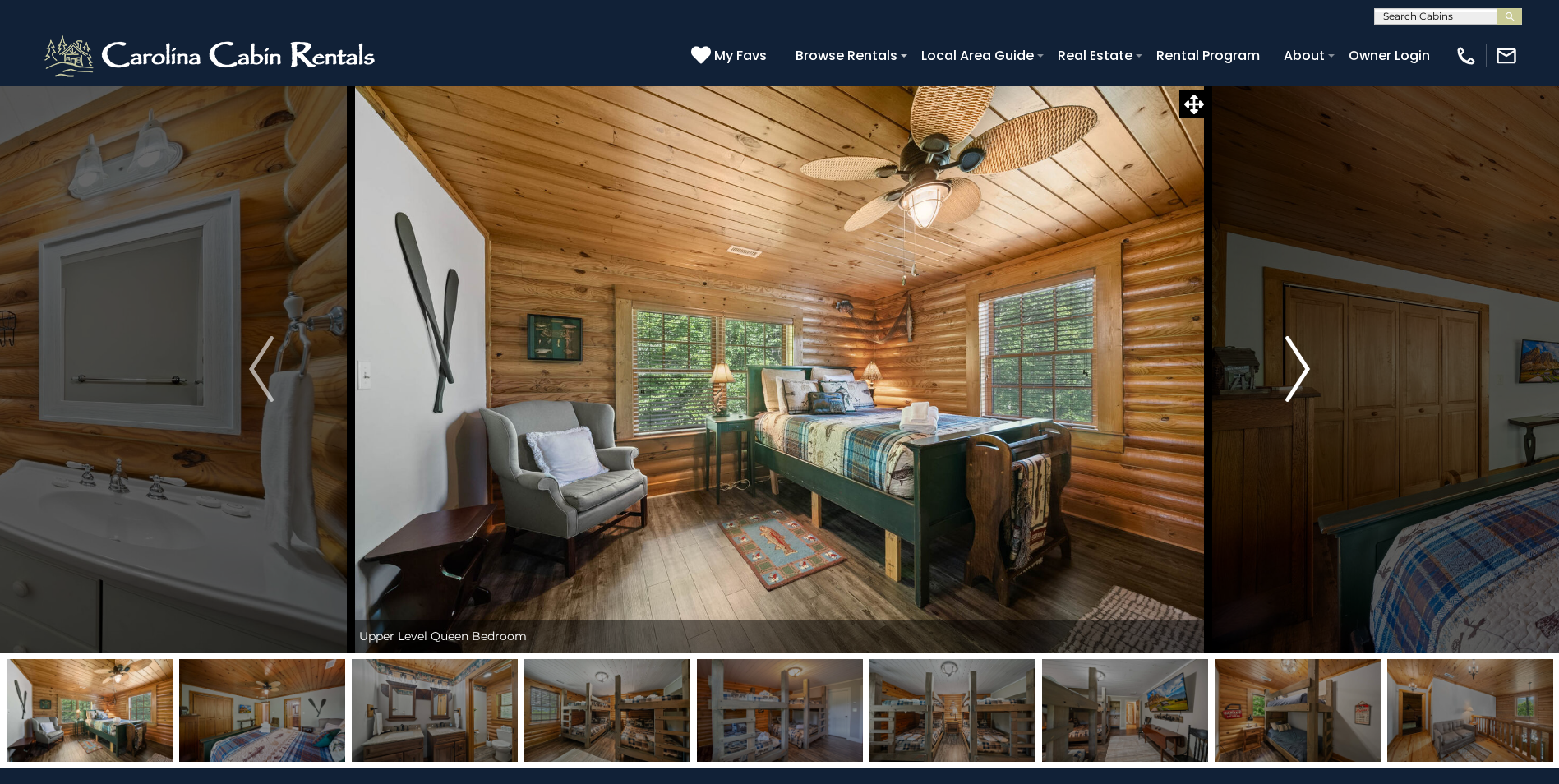
click at [1301, 374] on img "Next" at bounding box center [1298, 368] width 25 height 66
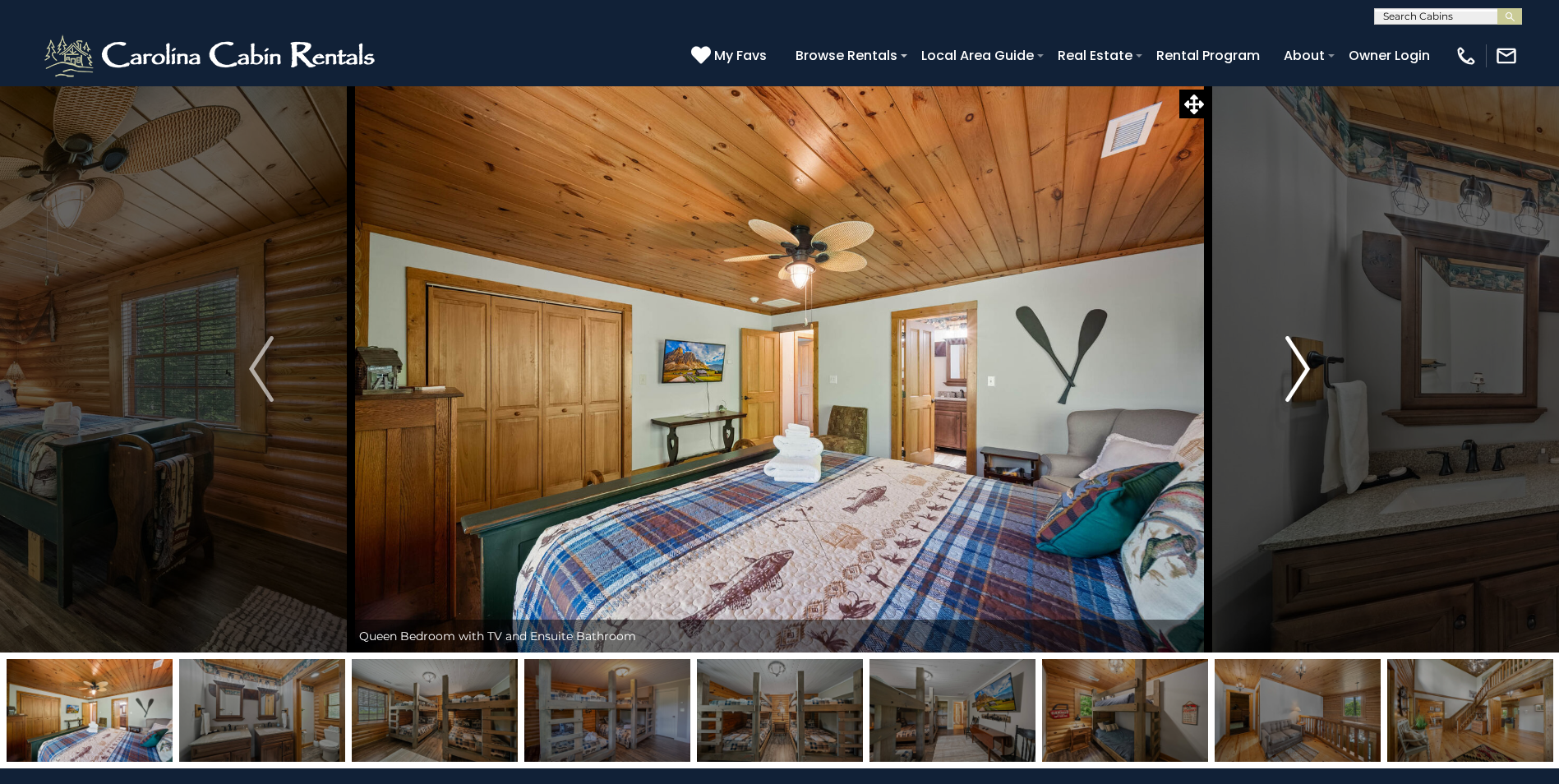
click at [1301, 374] on img "Next" at bounding box center [1298, 368] width 25 height 66
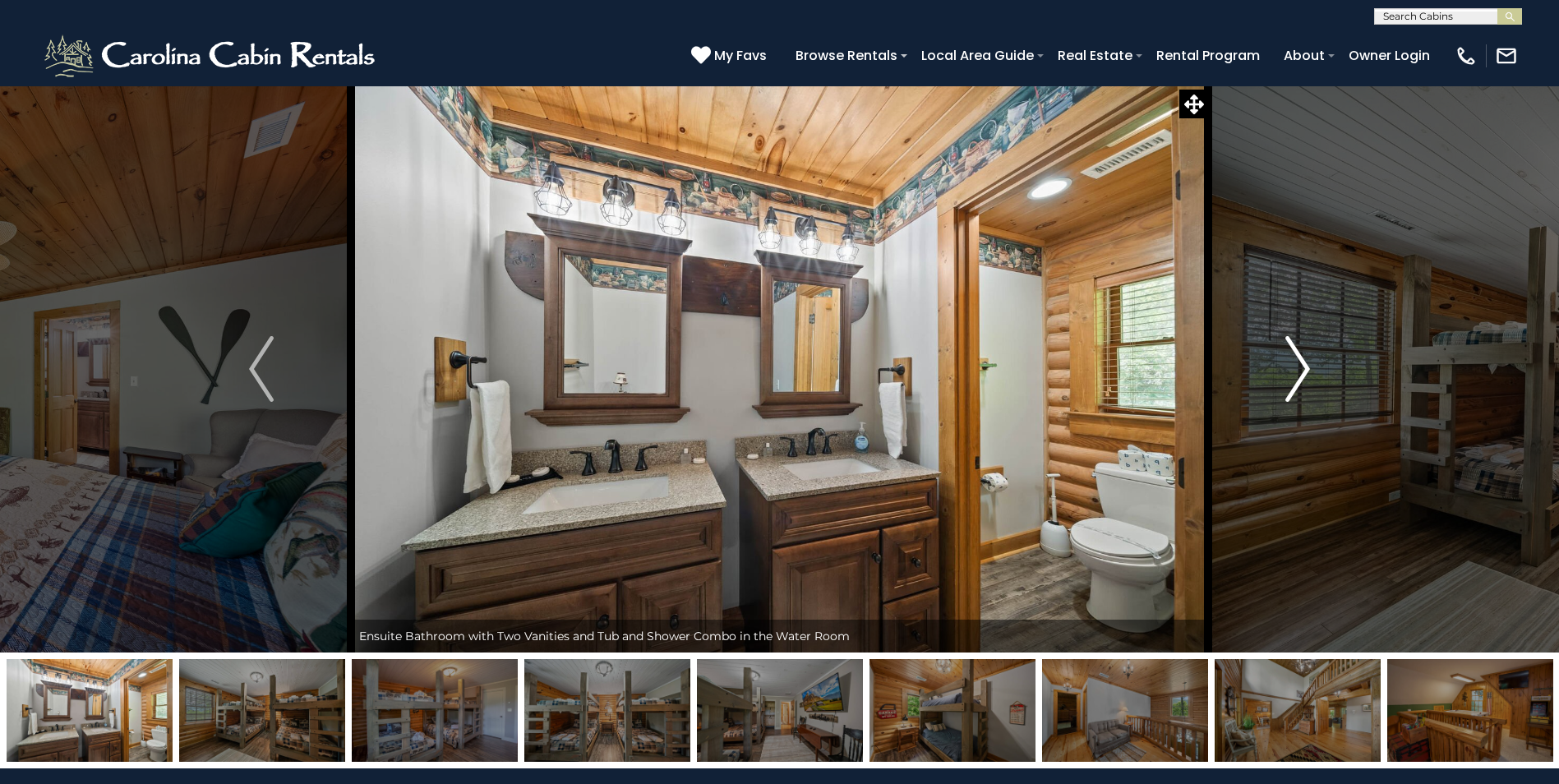
click at [1301, 374] on img "Next" at bounding box center [1298, 368] width 25 height 66
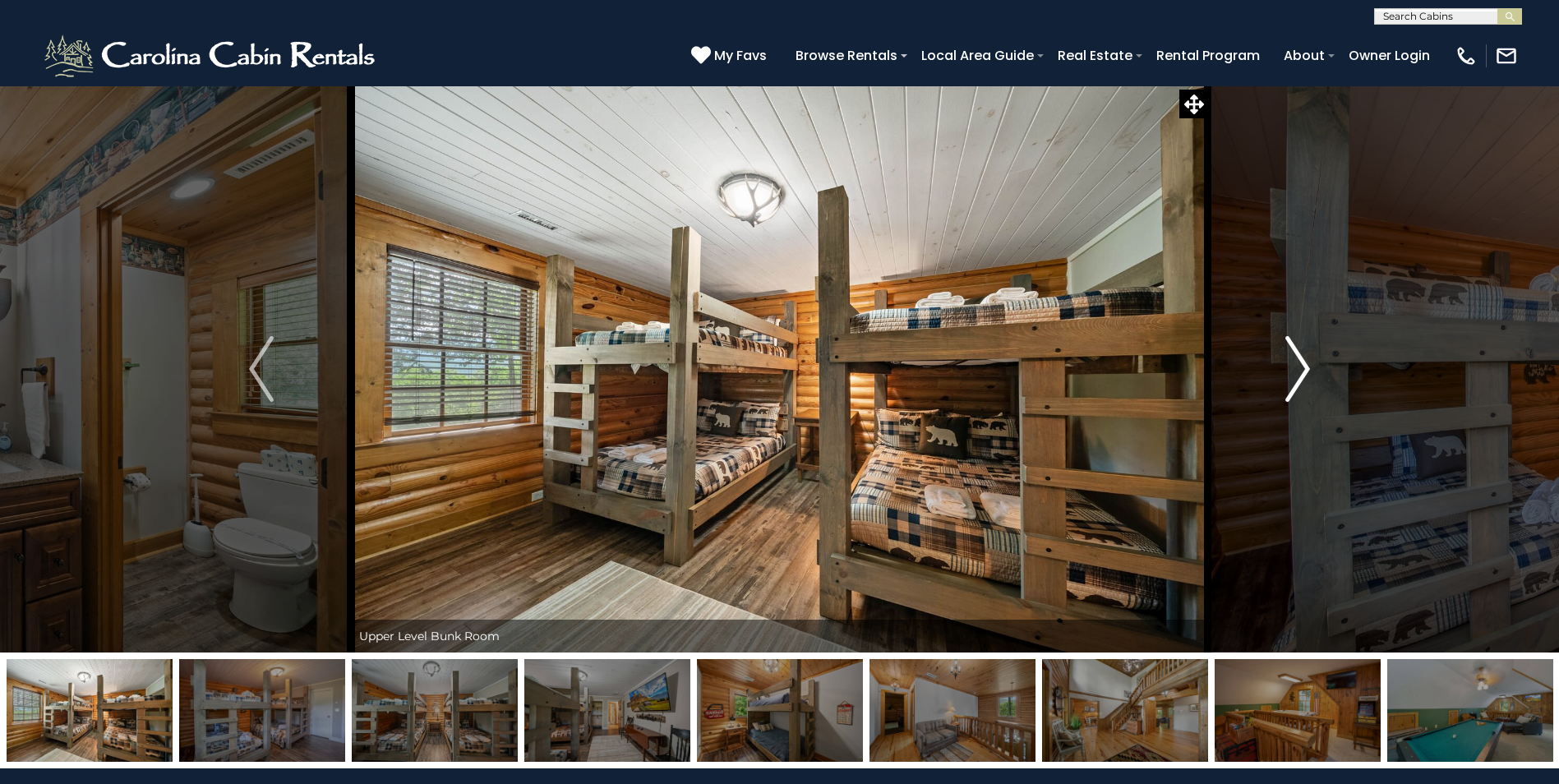
click at [1301, 374] on img "Next" at bounding box center [1298, 368] width 25 height 66
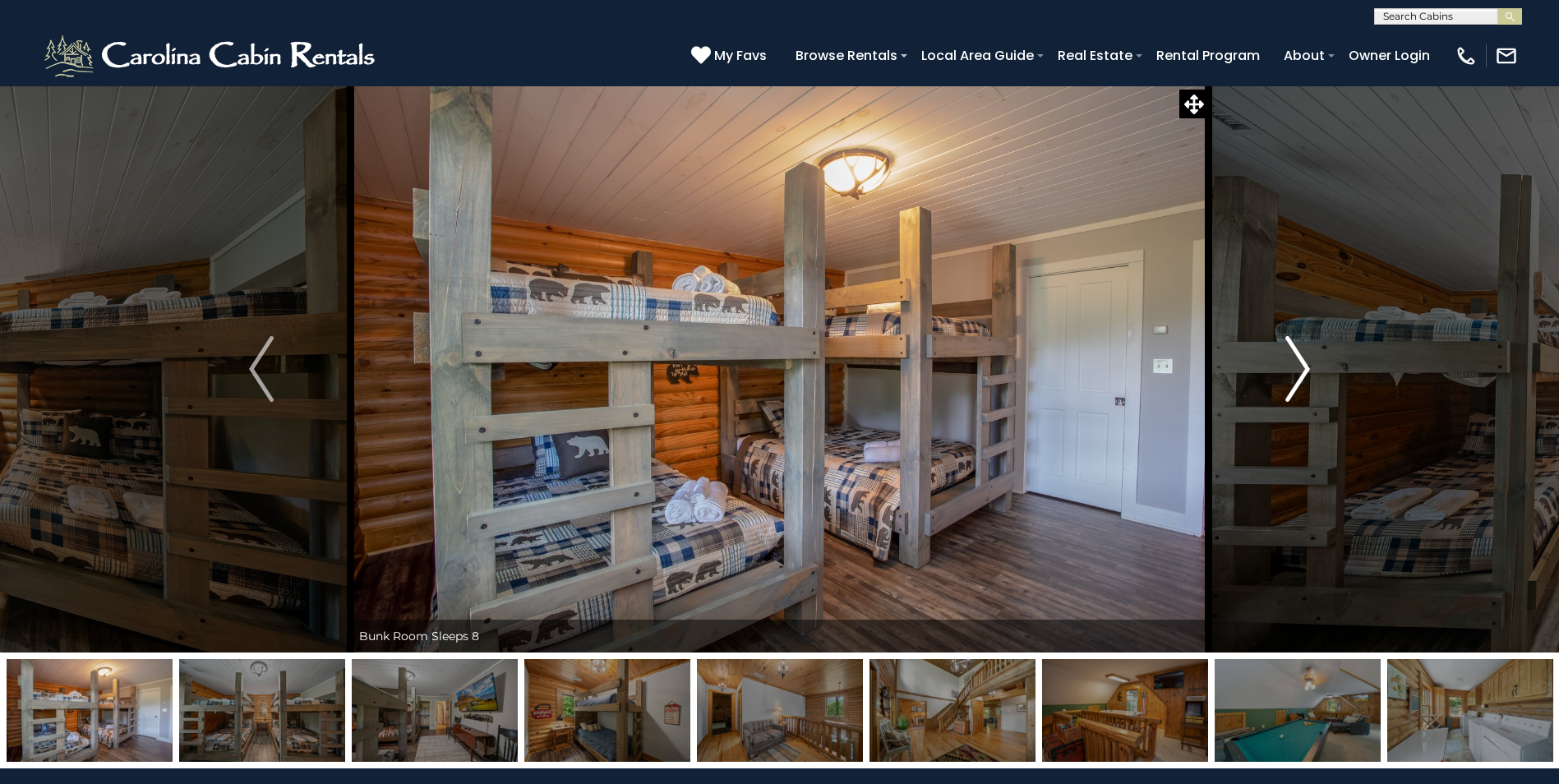
click at [1301, 374] on img "Next" at bounding box center [1298, 368] width 25 height 66
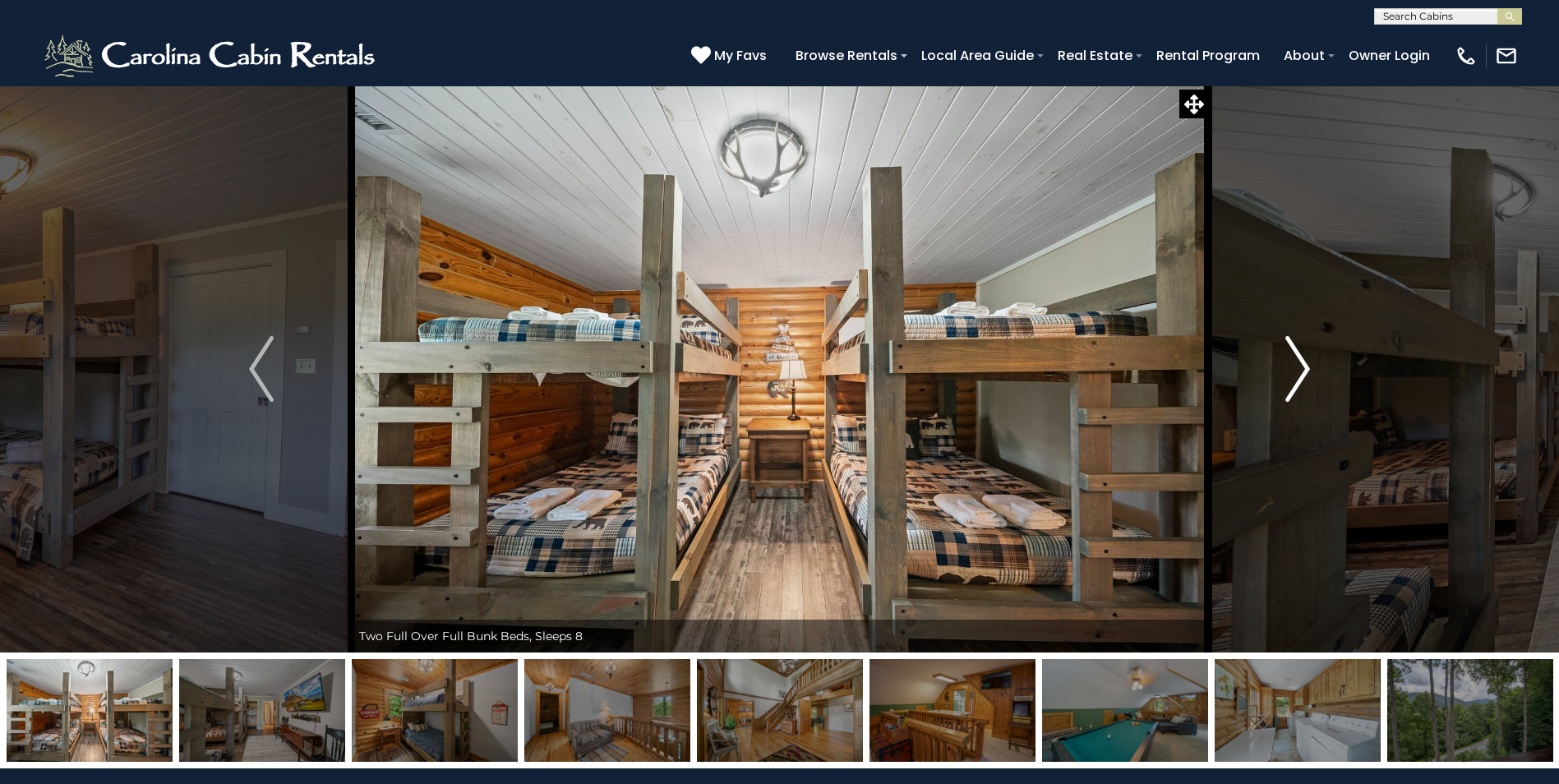
click at [1301, 374] on img "Next" at bounding box center [1298, 368] width 25 height 66
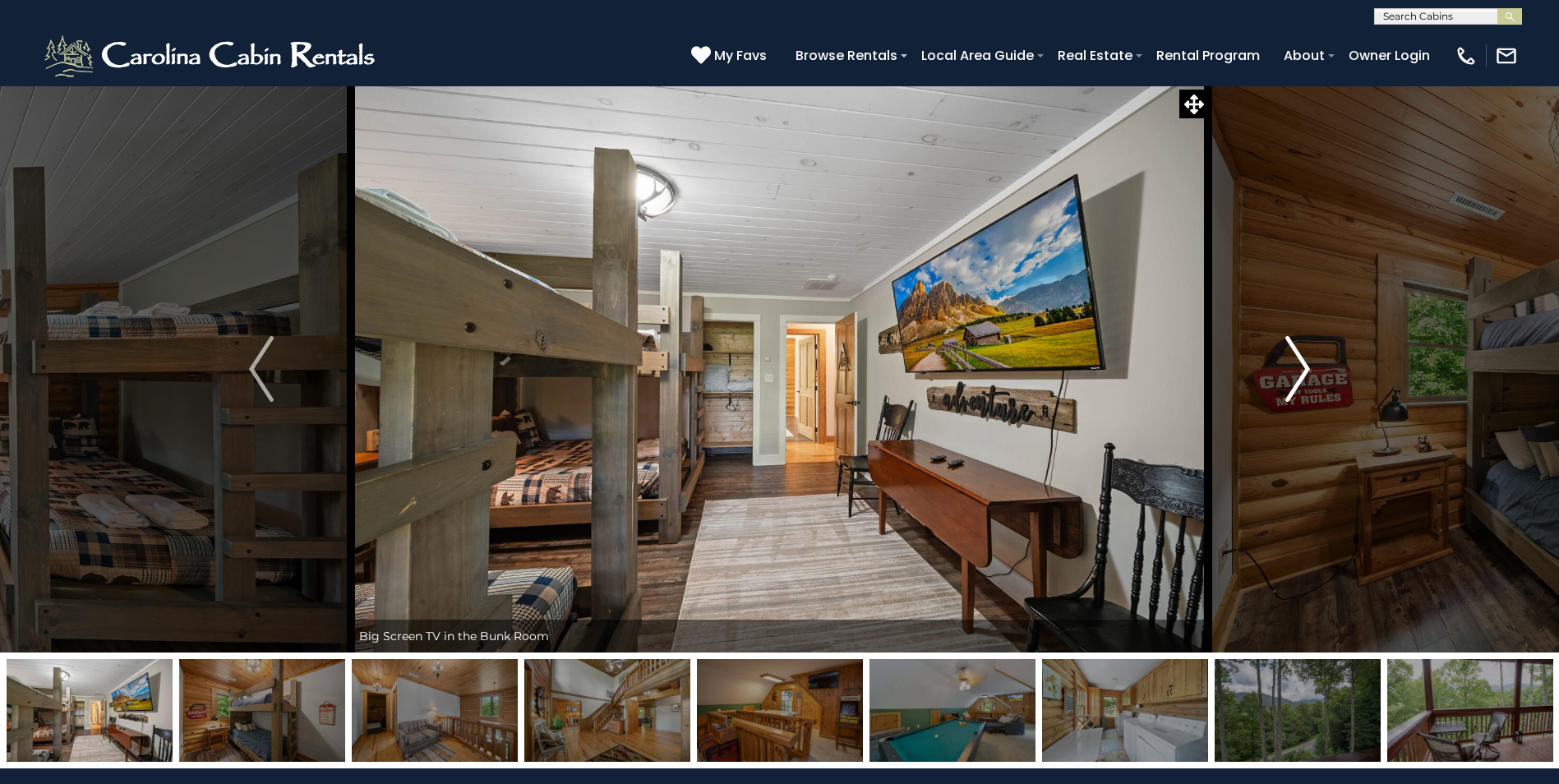
click at [1301, 374] on img "Next" at bounding box center [1298, 368] width 25 height 66
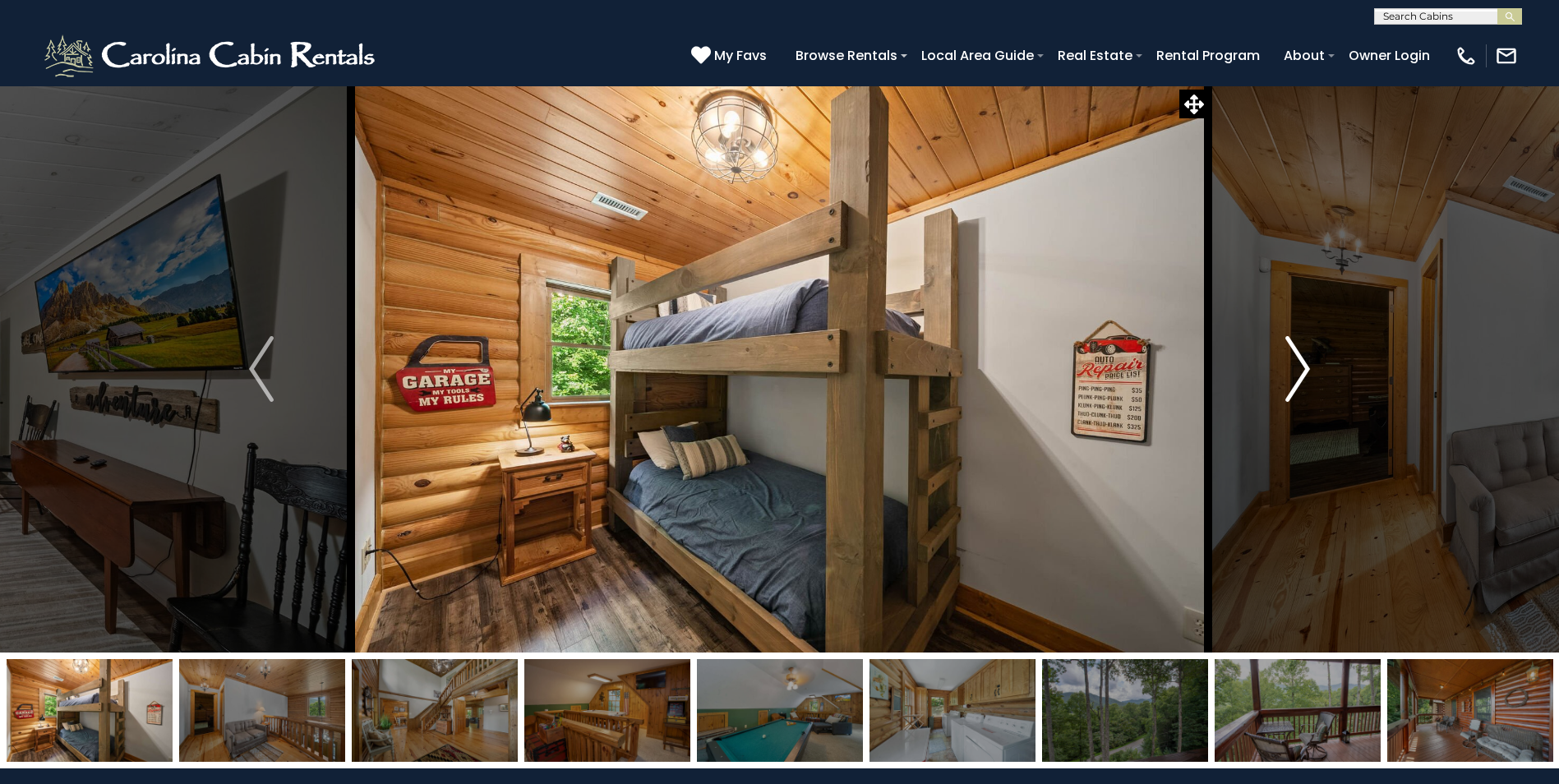
click at [1301, 374] on img "Next" at bounding box center [1298, 368] width 25 height 66
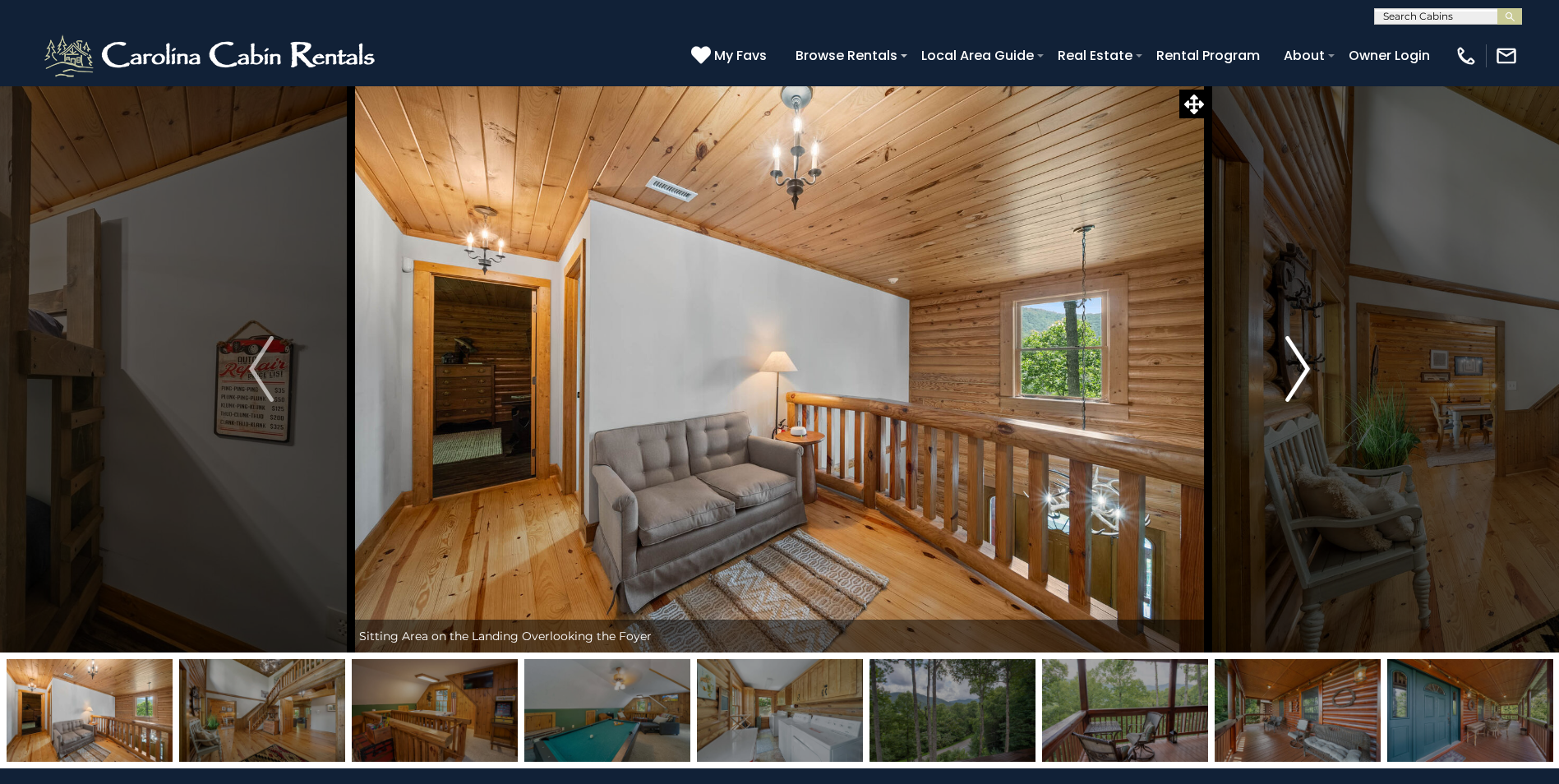
click at [1301, 374] on img "Next" at bounding box center [1298, 368] width 25 height 66
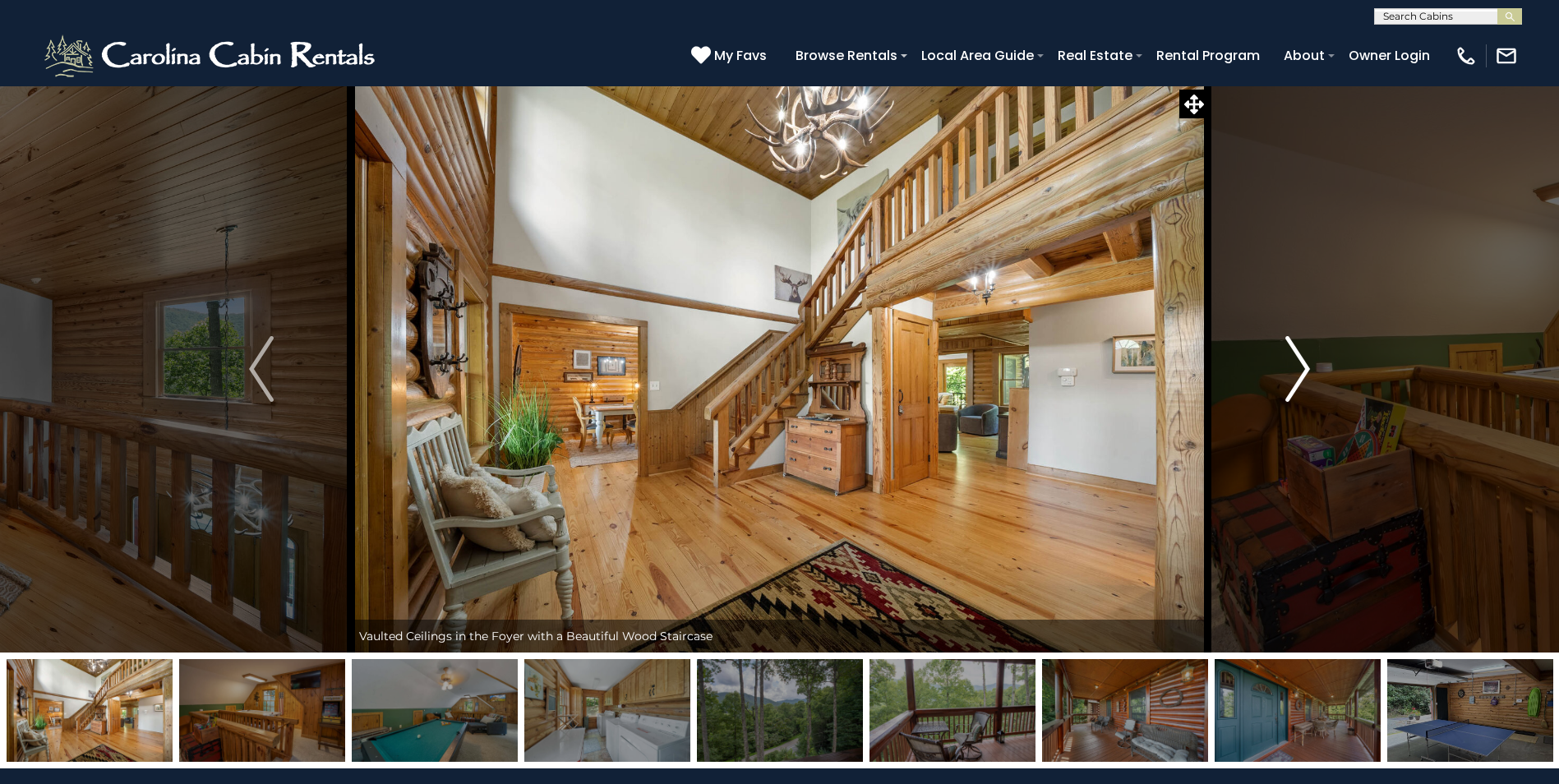
click at [1301, 374] on img "Next" at bounding box center [1298, 368] width 25 height 66
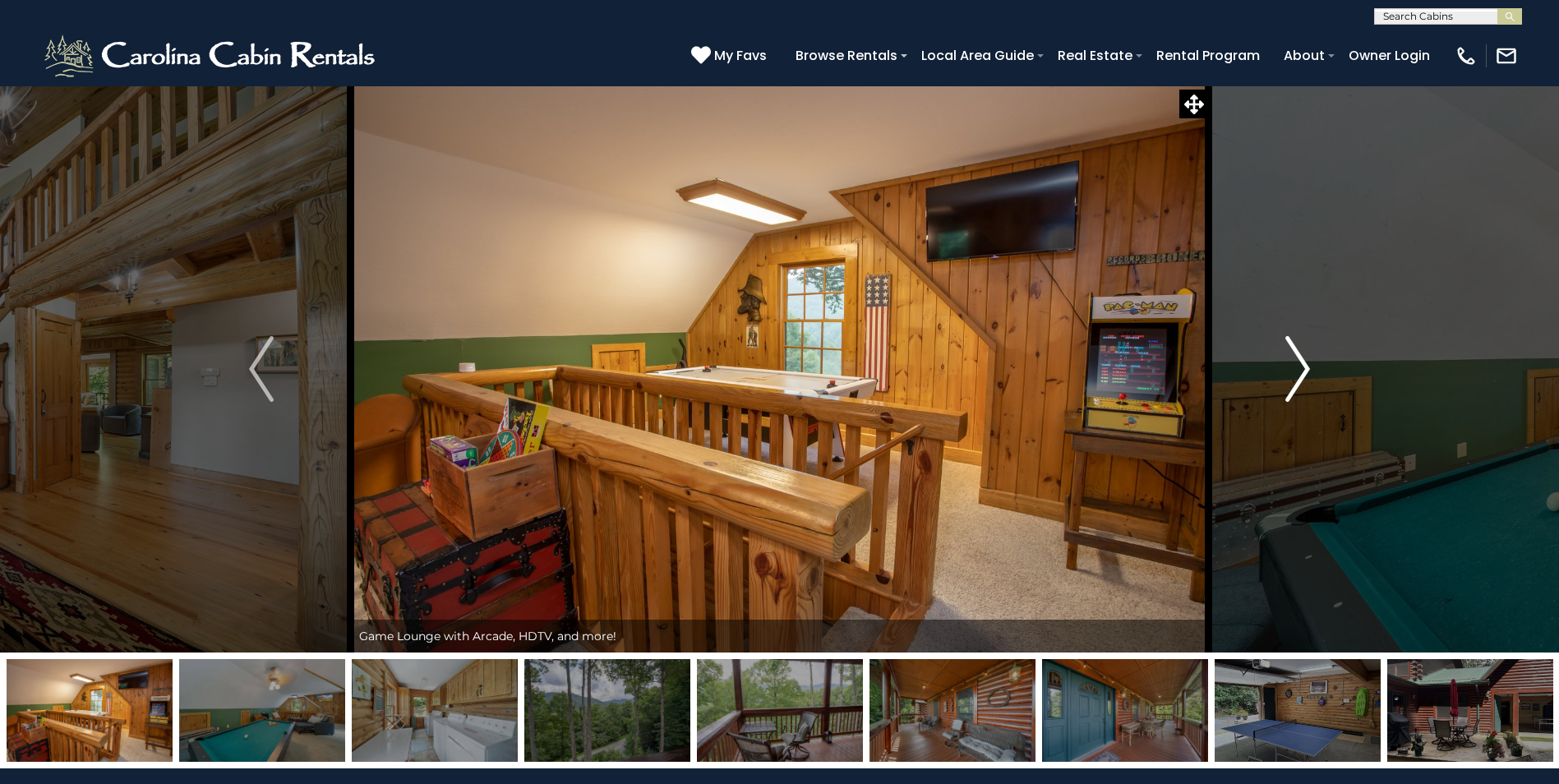
click at [1301, 374] on img "Next" at bounding box center [1298, 368] width 25 height 66
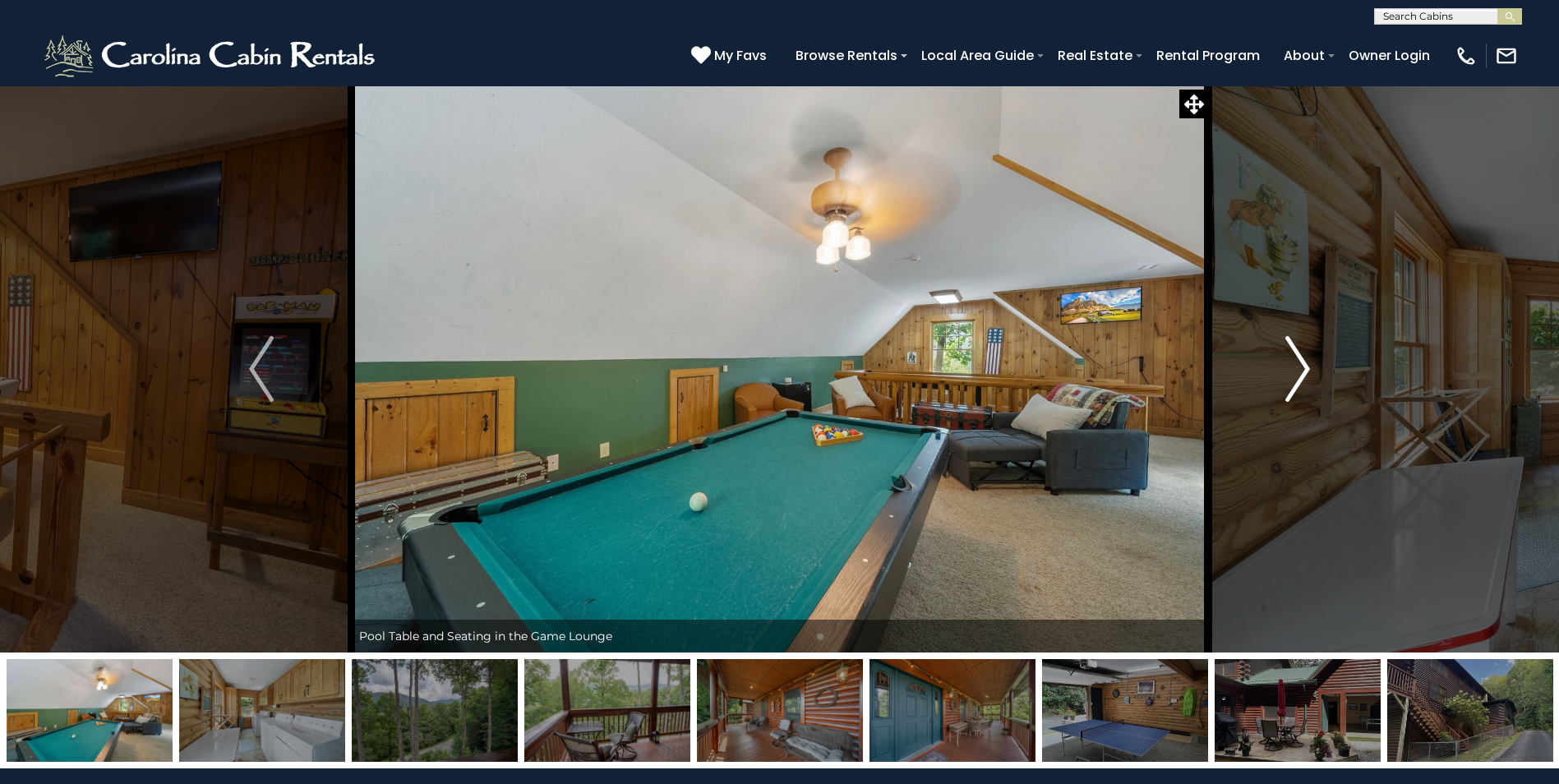
click at [1301, 374] on img "Next" at bounding box center [1298, 368] width 25 height 66
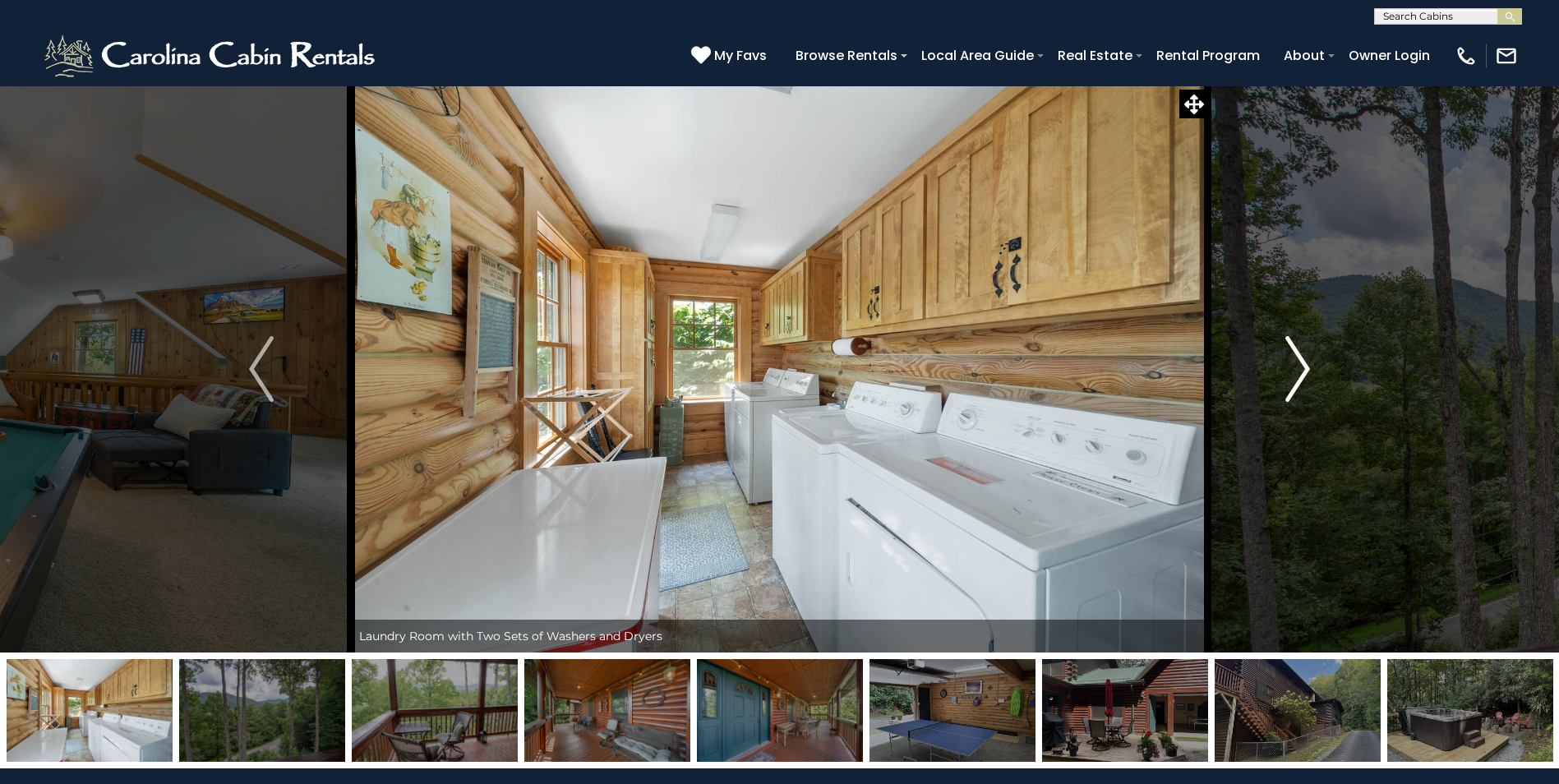
click at [1301, 374] on img "Next" at bounding box center [1298, 368] width 25 height 66
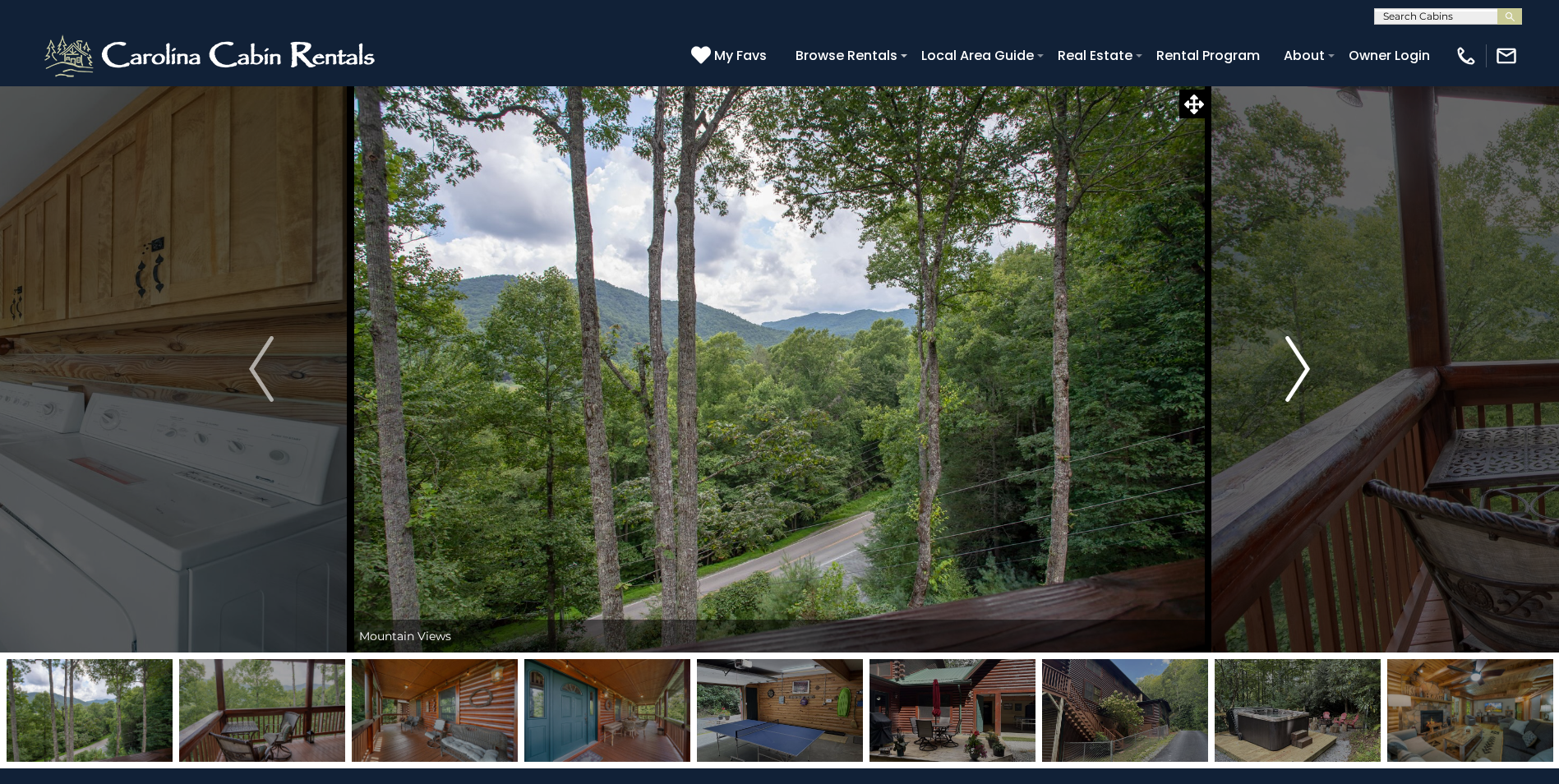
click at [1301, 374] on img "Next" at bounding box center [1298, 368] width 25 height 66
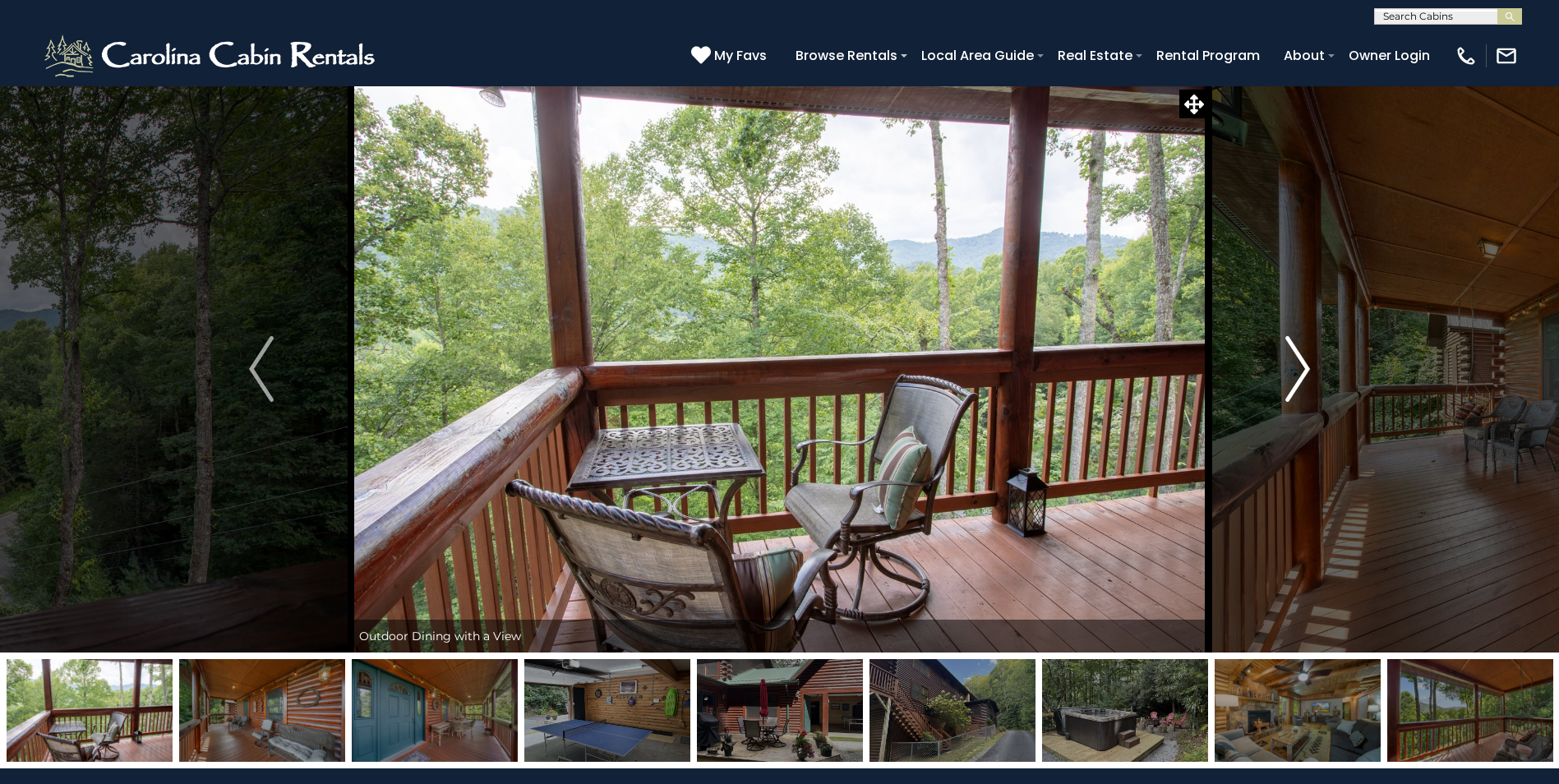
click at [1301, 374] on img "Next" at bounding box center [1298, 368] width 25 height 66
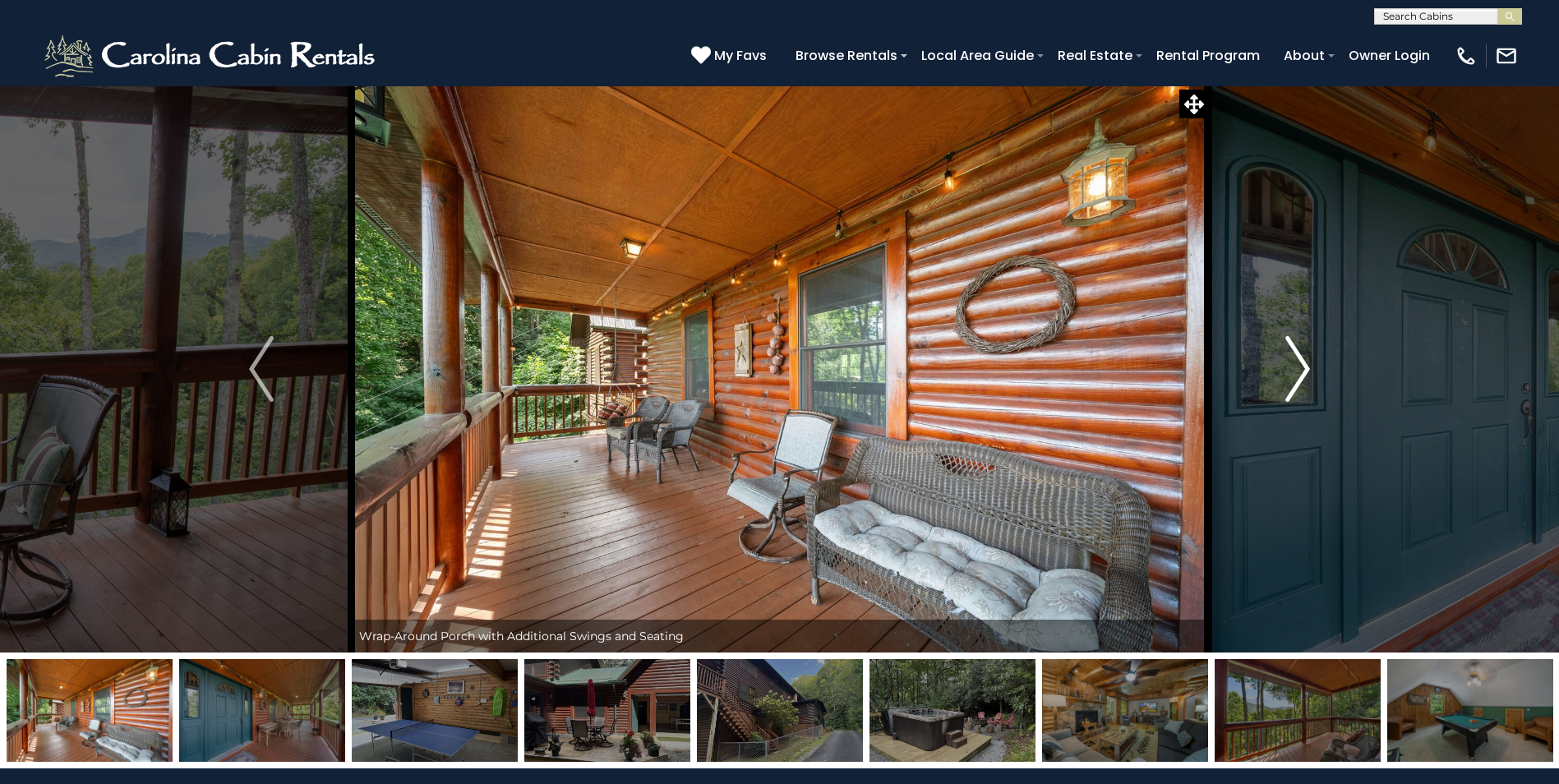
click at [1301, 374] on img "Next" at bounding box center [1298, 368] width 25 height 66
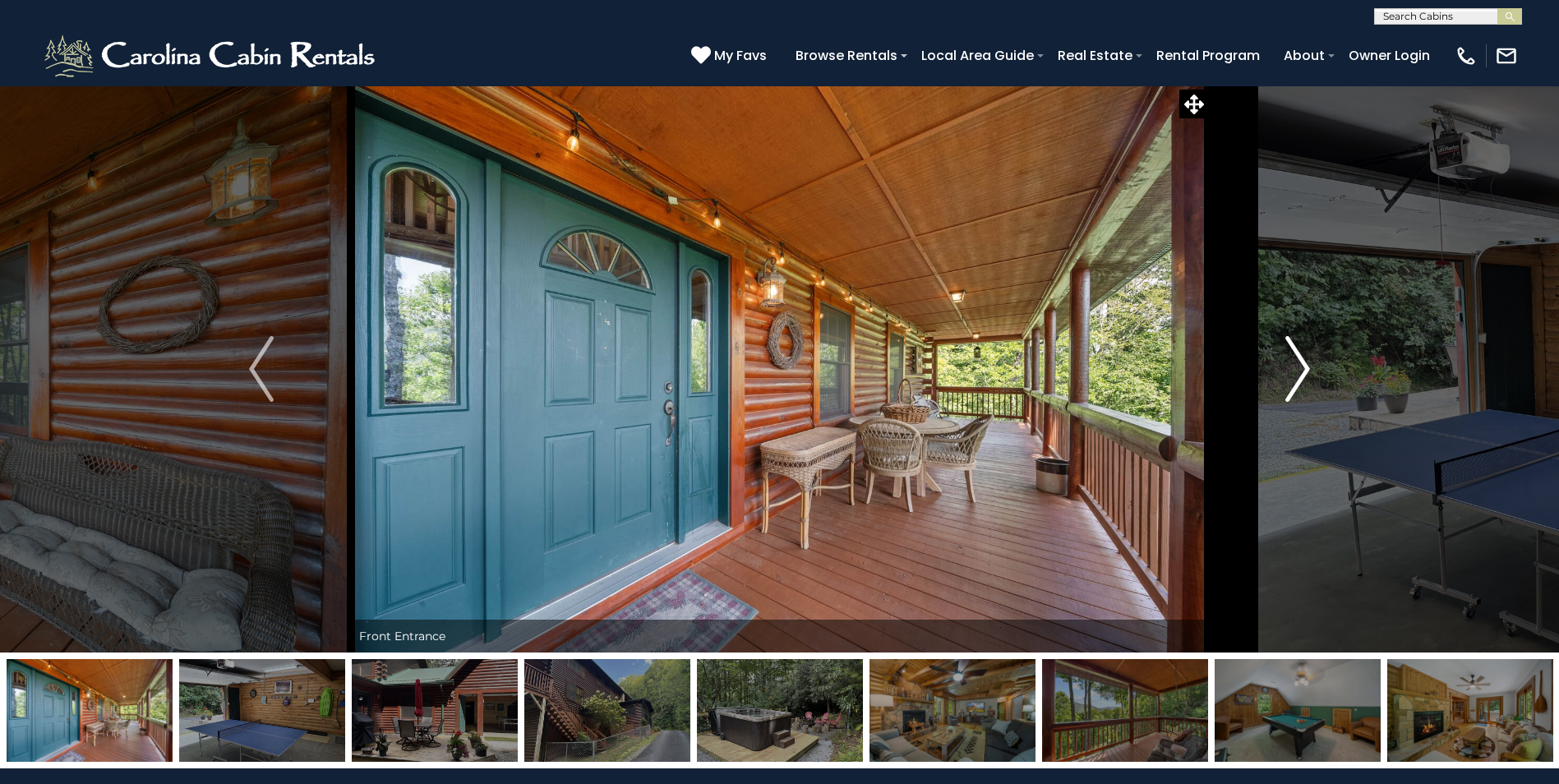
click at [1301, 374] on img "Next" at bounding box center [1298, 368] width 25 height 66
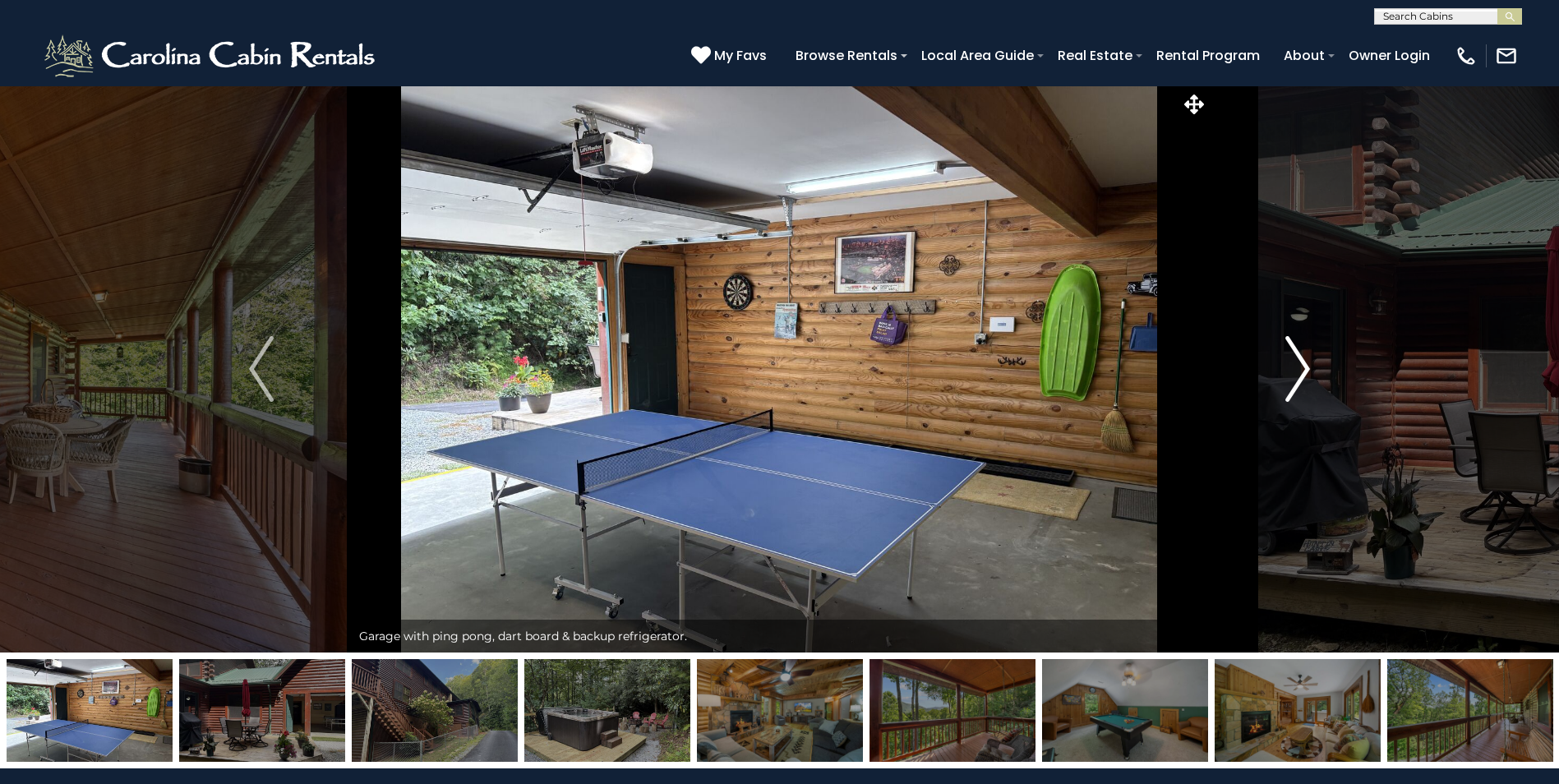
click at [1301, 374] on img "Next" at bounding box center [1298, 368] width 25 height 66
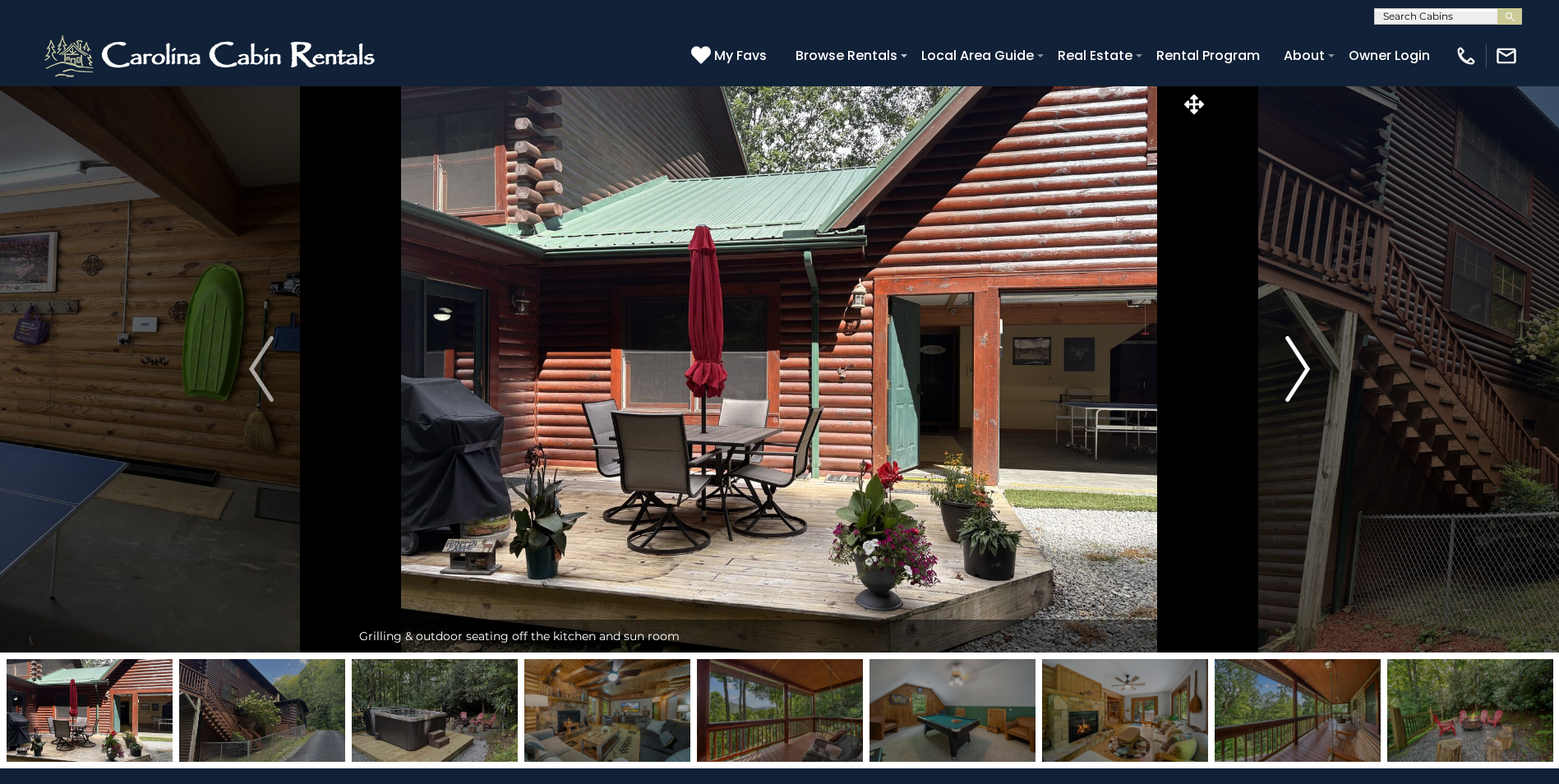
click at [1301, 374] on img "Next" at bounding box center [1298, 368] width 25 height 66
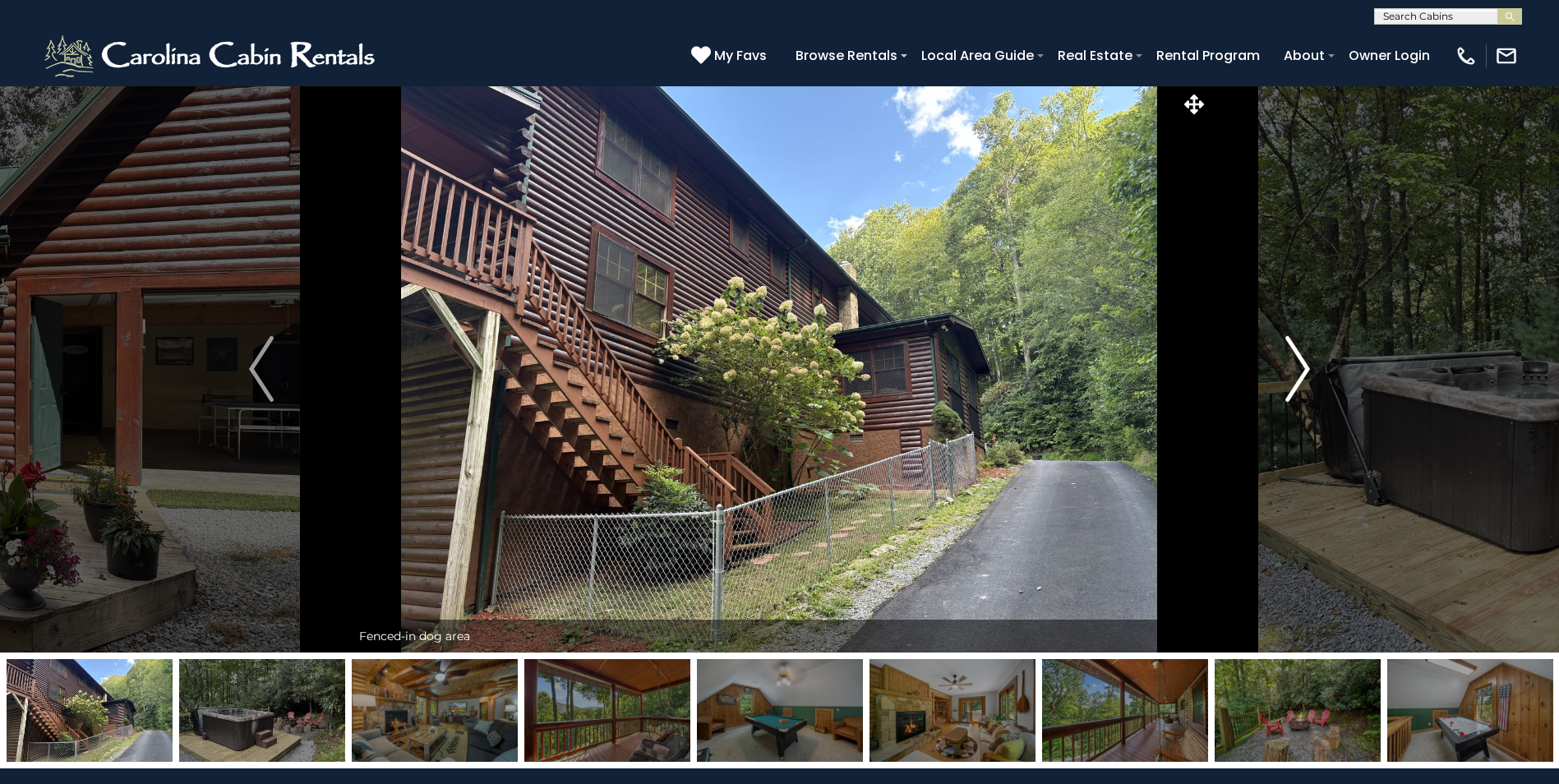
click at [1301, 374] on img "Next" at bounding box center [1298, 368] width 25 height 66
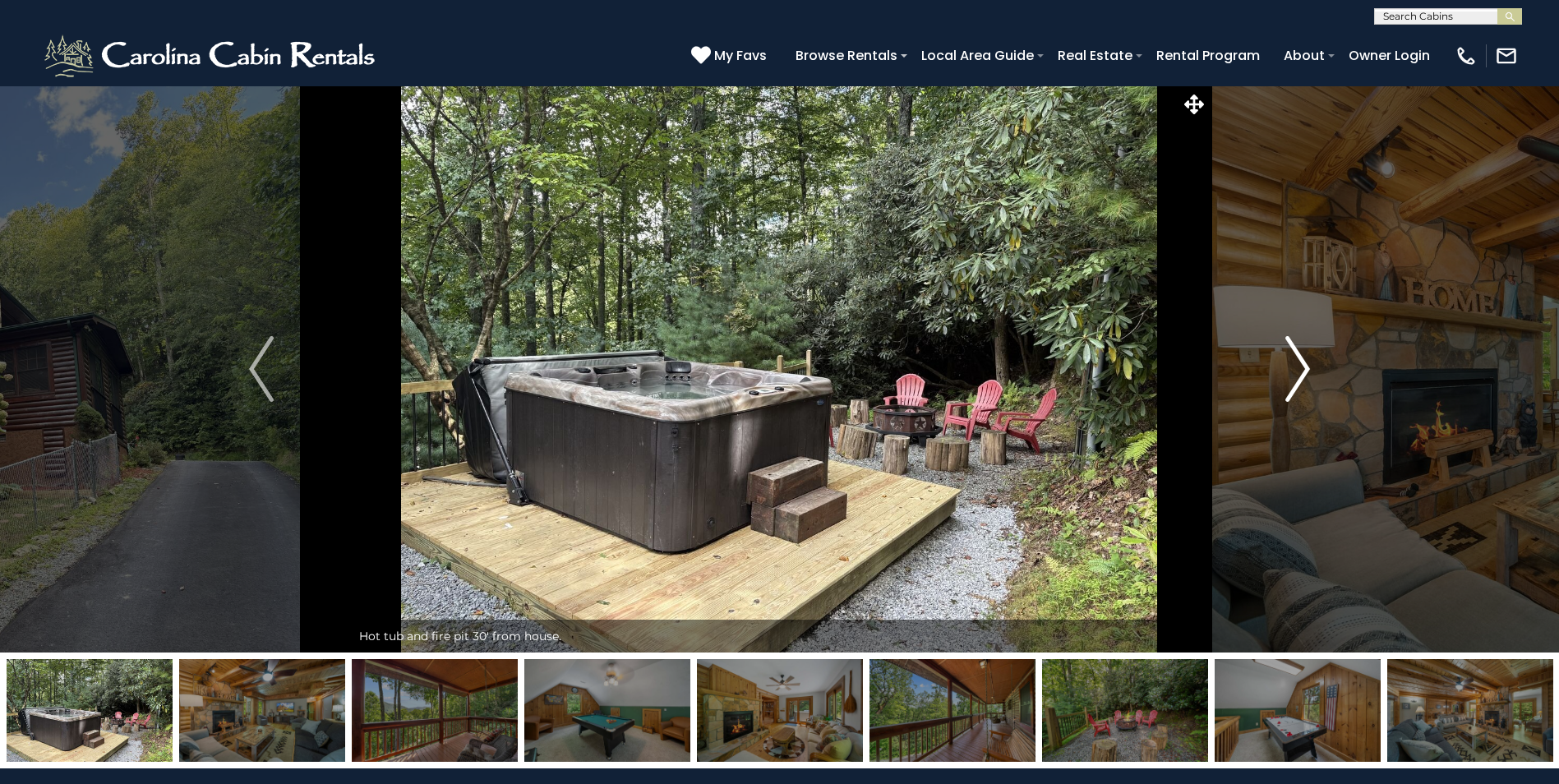
click at [1301, 374] on img "Next" at bounding box center [1298, 368] width 25 height 66
